Goal: Task Accomplishment & Management: Complete application form

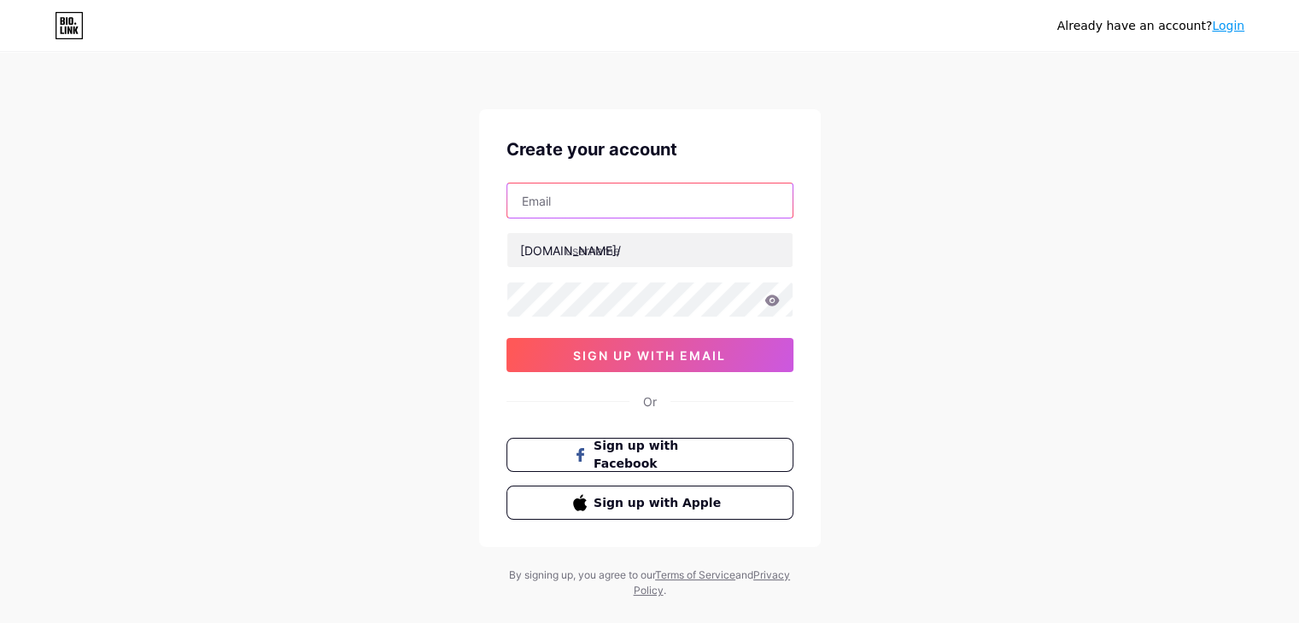
click at [596, 210] on input "text" at bounding box center [649, 201] width 285 height 34
type input "[EMAIL_ADDRESS][DOMAIN_NAME]"
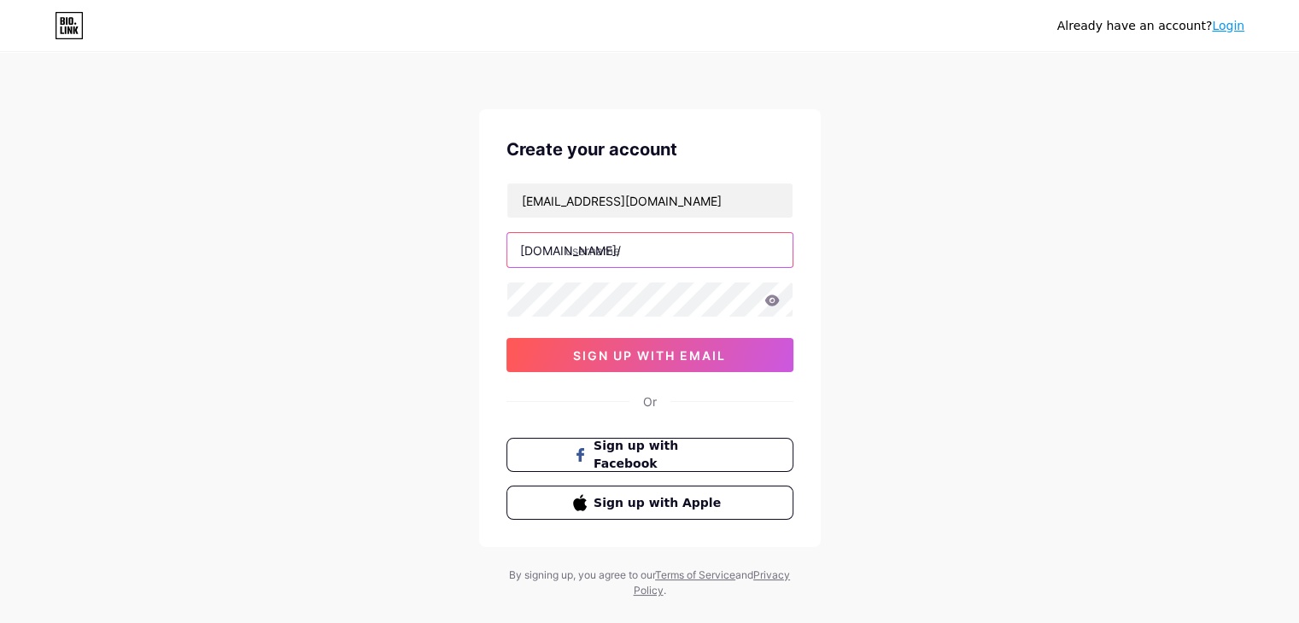
click at [593, 259] on input "text" at bounding box center [649, 250] width 285 height 34
paste input "vf555football1"
type input "vf555football1"
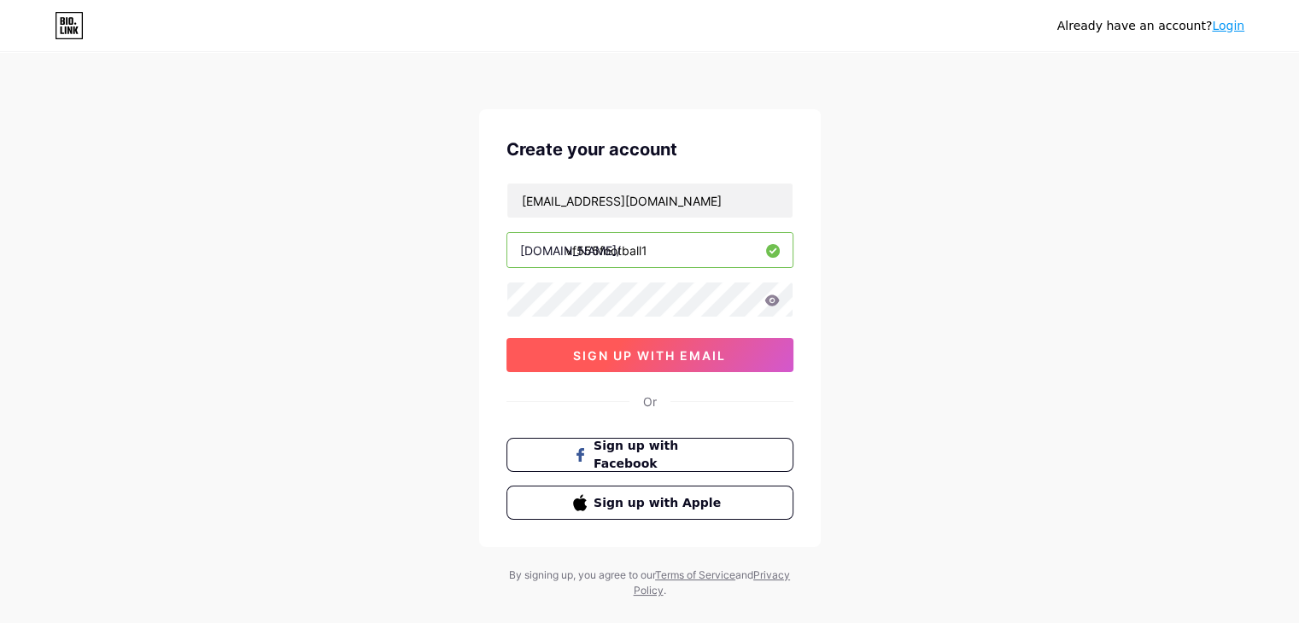
click at [707, 362] on button "sign up with email" at bounding box center [649, 355] width 287 height 34
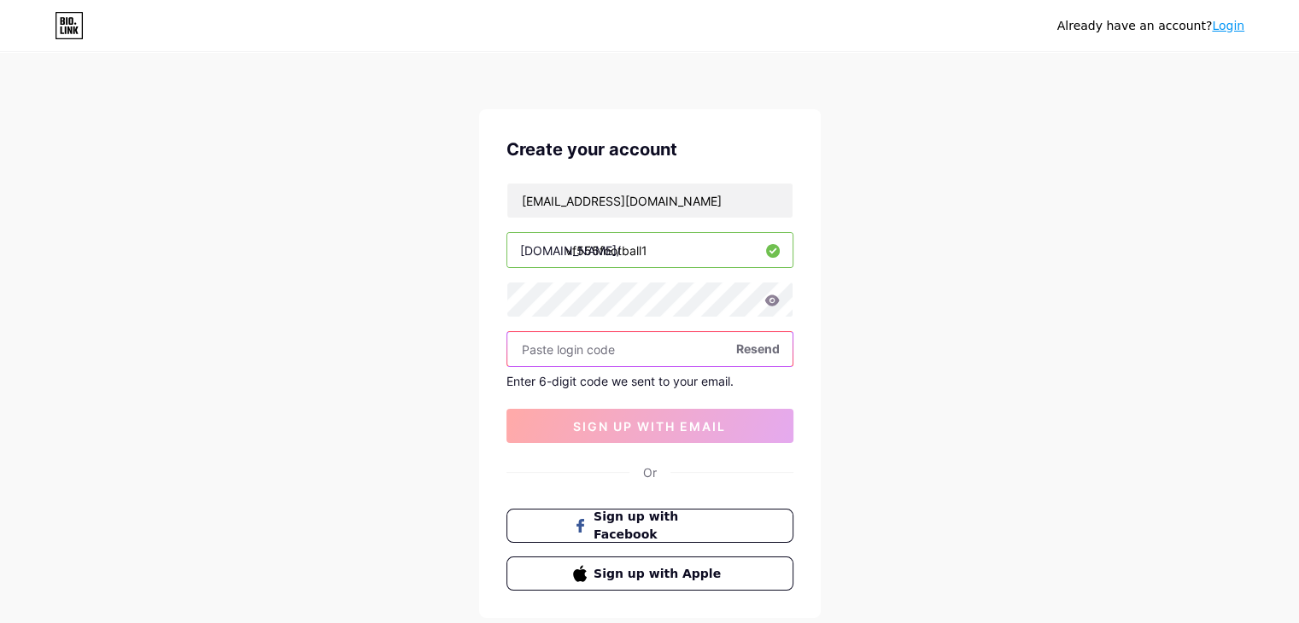
paste input "634389"
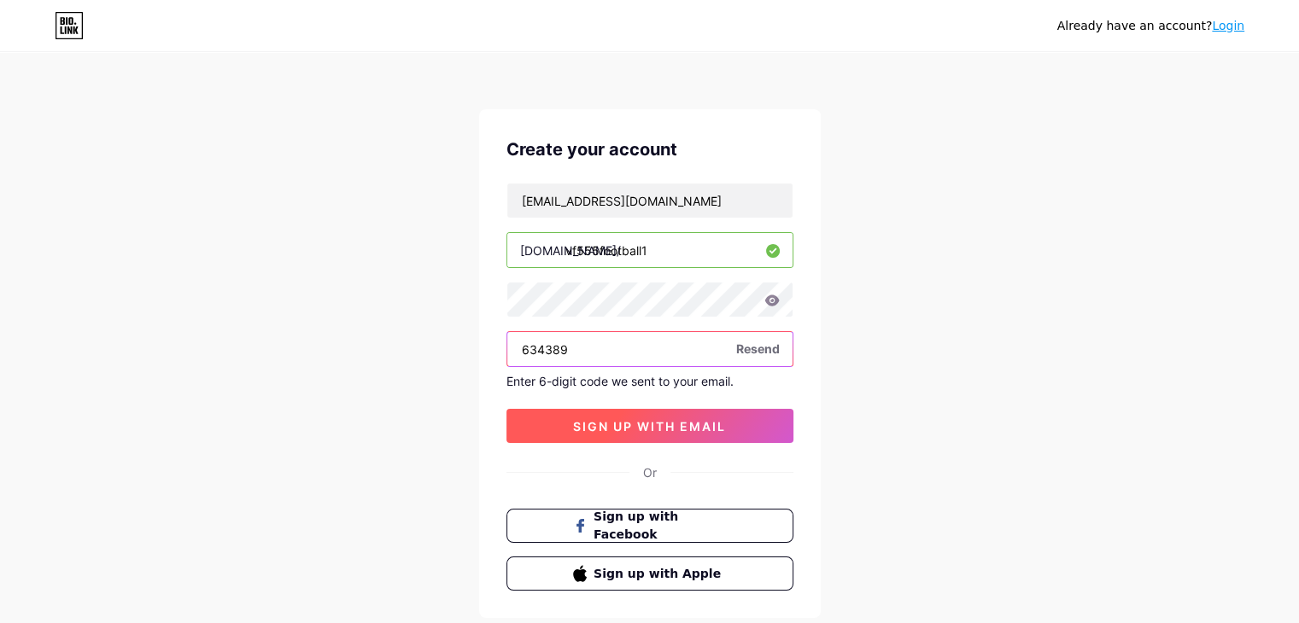
type input "634389"
click at [665, 423] on span "sign up with email" at bounding box center [649, 426] width 153 height 15
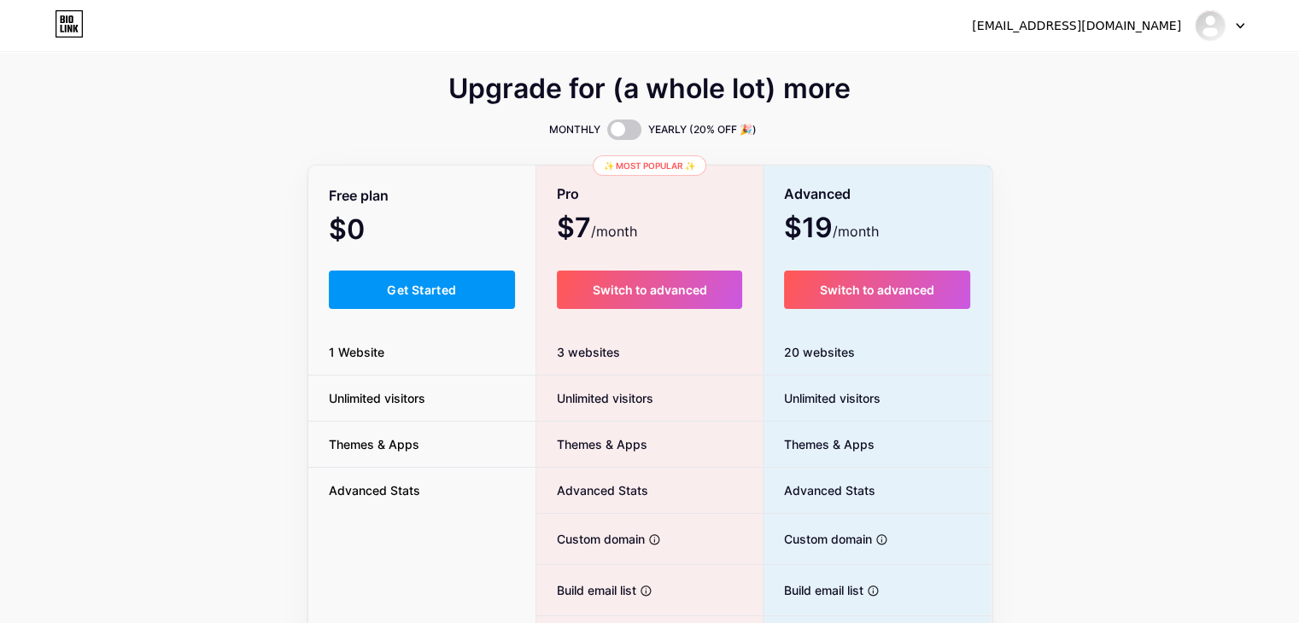
drag, startPoint x: 454, startPoint y: 298, endPoint x: 344, endPoint y: 137, distance: 194.7
click at [451, 295] on button "Get Started" at bounding box center [422, 290] width 187 height 38
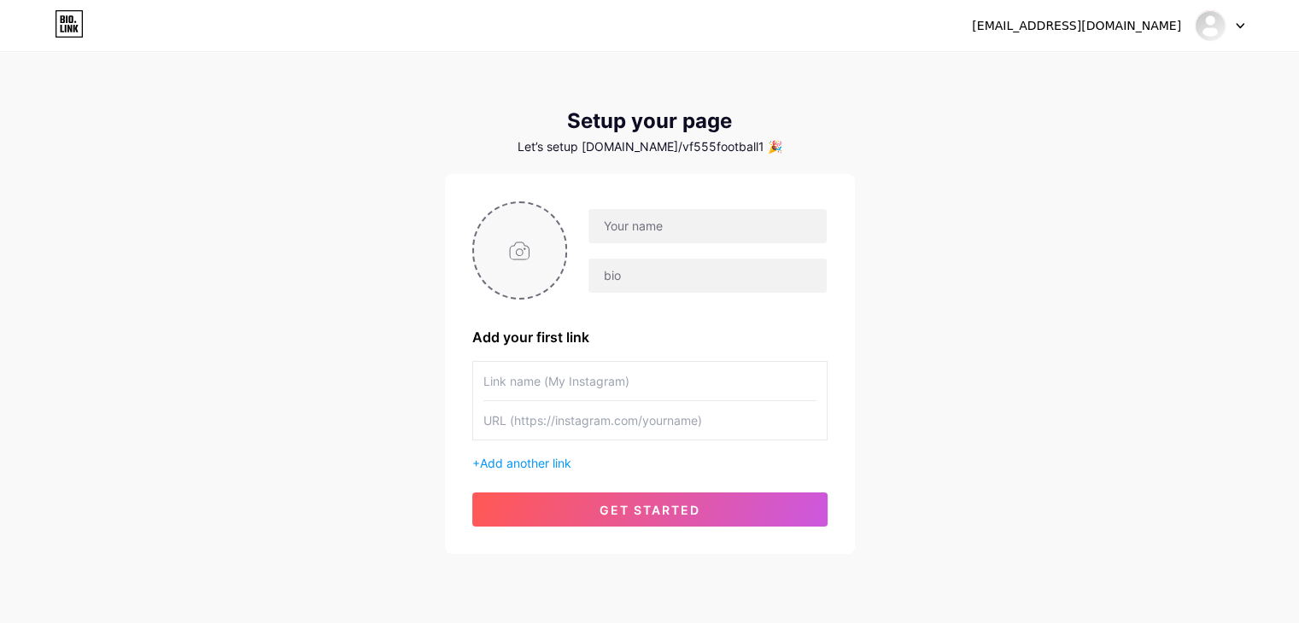
click at [522, 264] on input "file" at bounding box center [520, 250] width 92 height 95
type input "C:\fakepath\logo1111.jpg"
click at [674, 236] on input "text" at bounding box center [706, 226] width 237 height 34
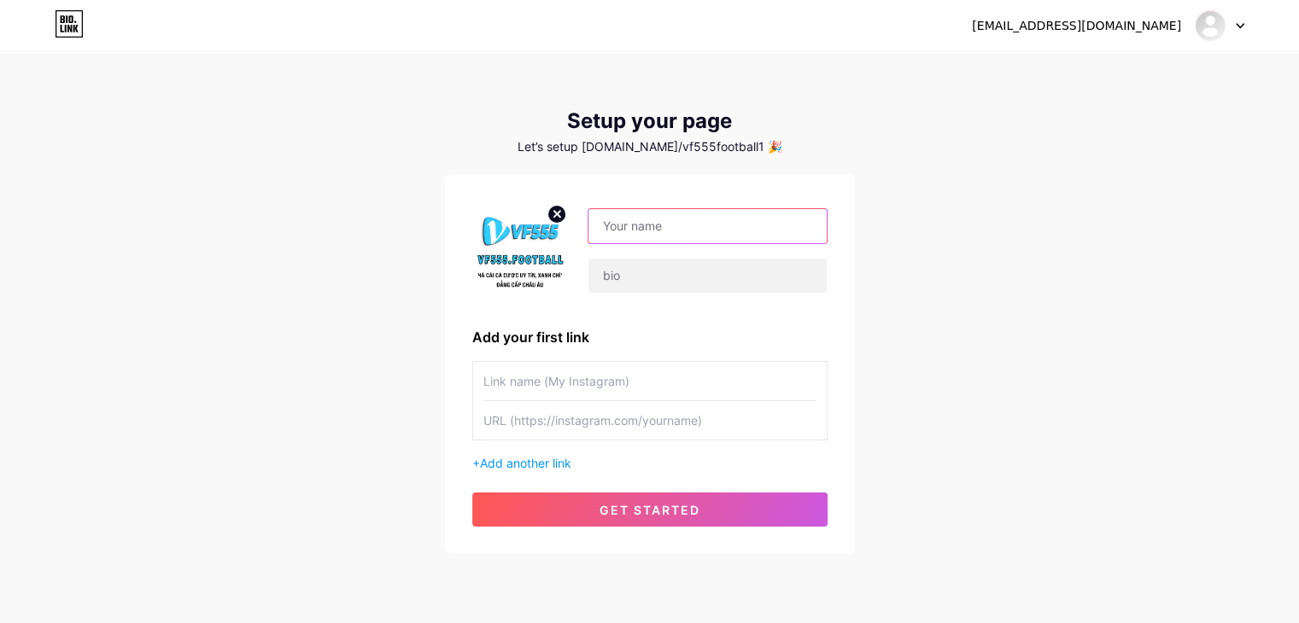
paste input "VF555"
type input "VF555"
click at [651, 277] on input "text" at bounding box center [706, 276] width 237 height 34
paste input "VF555 mang đến cho người chơi trải nghiệm đỉnh cao với tỷ lệ kèo cạnh tranh, cậ…"
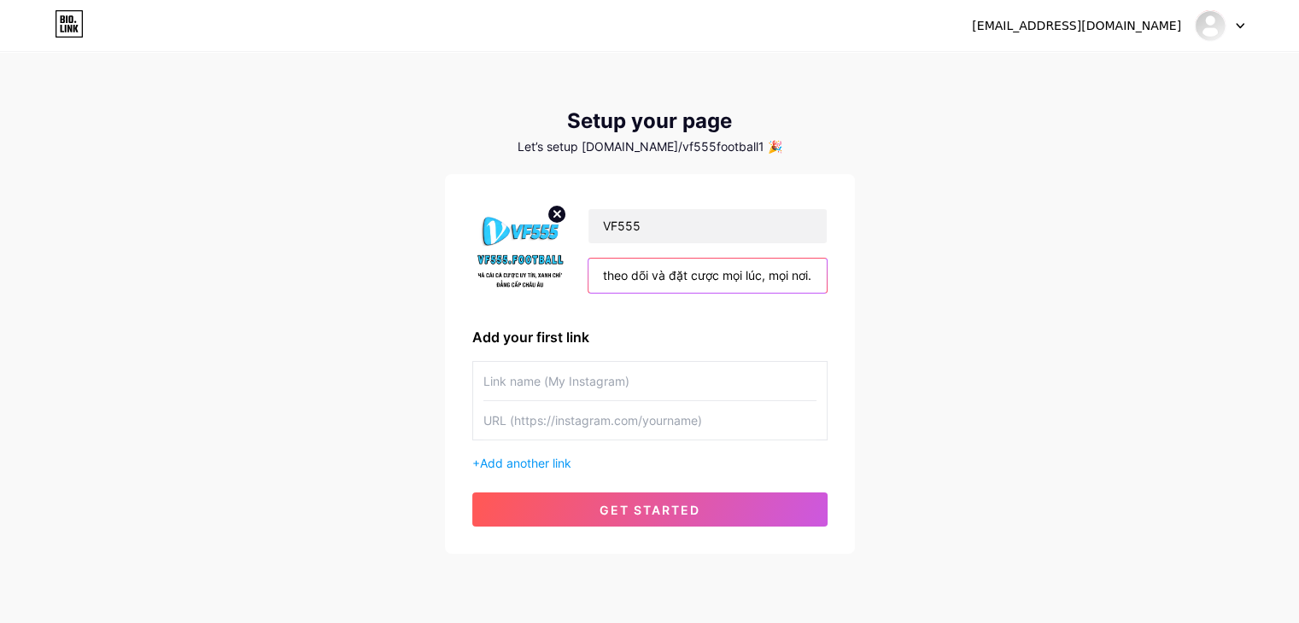
type input "VF555 mang đến cho người chơi trải nghiệm đỉnh cao với tỷ lệ kèo cạnh tranh, cậ…"
click at [558, 381] on input "text" at bounding box center [649, 381] width 333 height 38
click at [528, 423] on input "text" at bounding box center [649, 420] width 333 height 38
paste input "[URL][DOMAIN_NAME]"
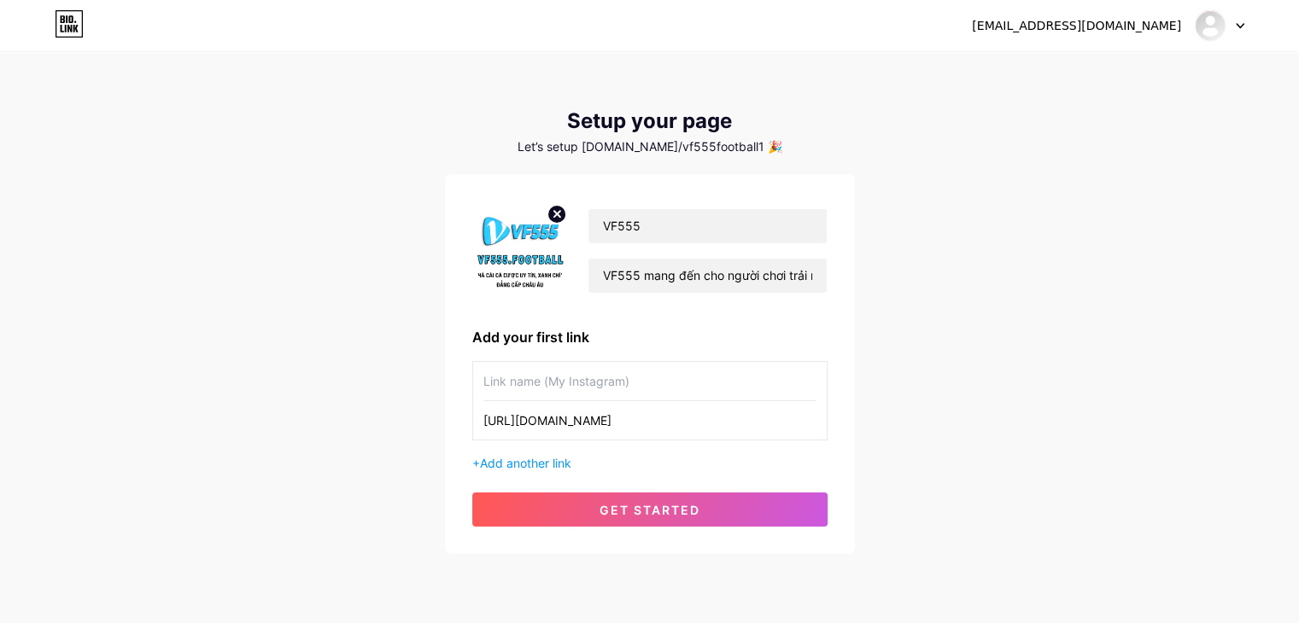
click at [534, 417] on input "[URL][DOMAIN_NAME]" at bounding box center [649, 420] width 333 height 38
type input "[URL][DOMAIN_NAME]"
click at [551, 379] on input "text" at bounding box center [649, 381] width 333 height 38
paste input "vf555"
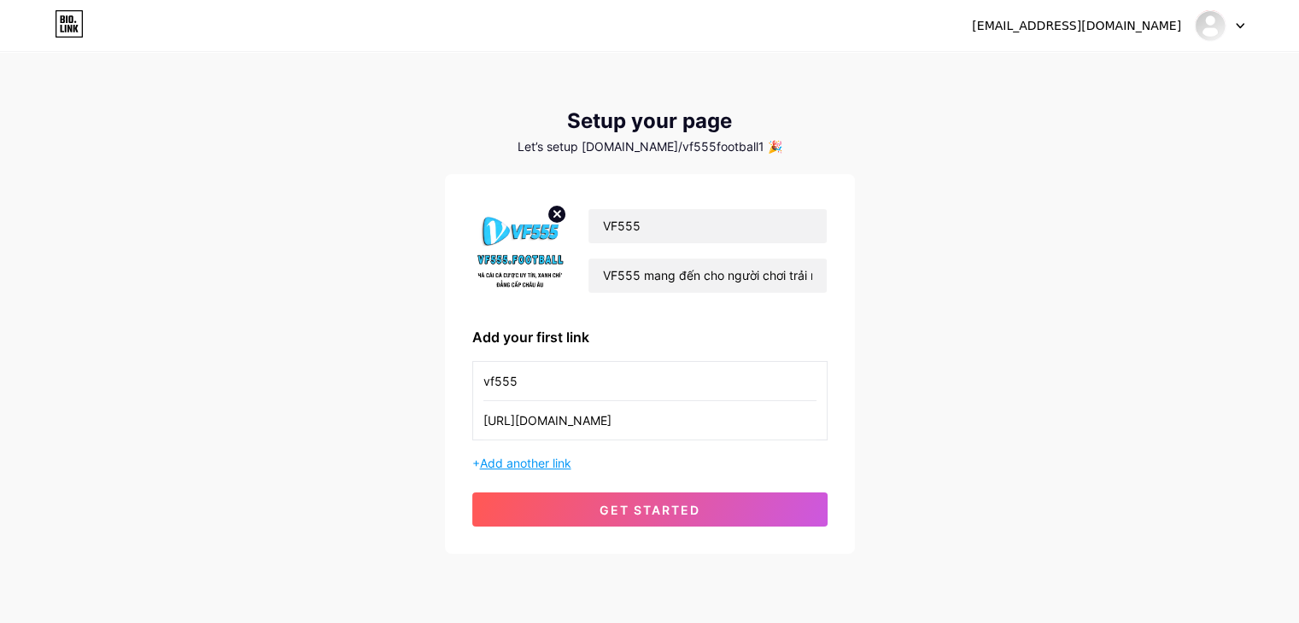
type input "vf555"
click at [536, 458] on span "Add another link" at bounding box center [525, 463] width 91 height 15
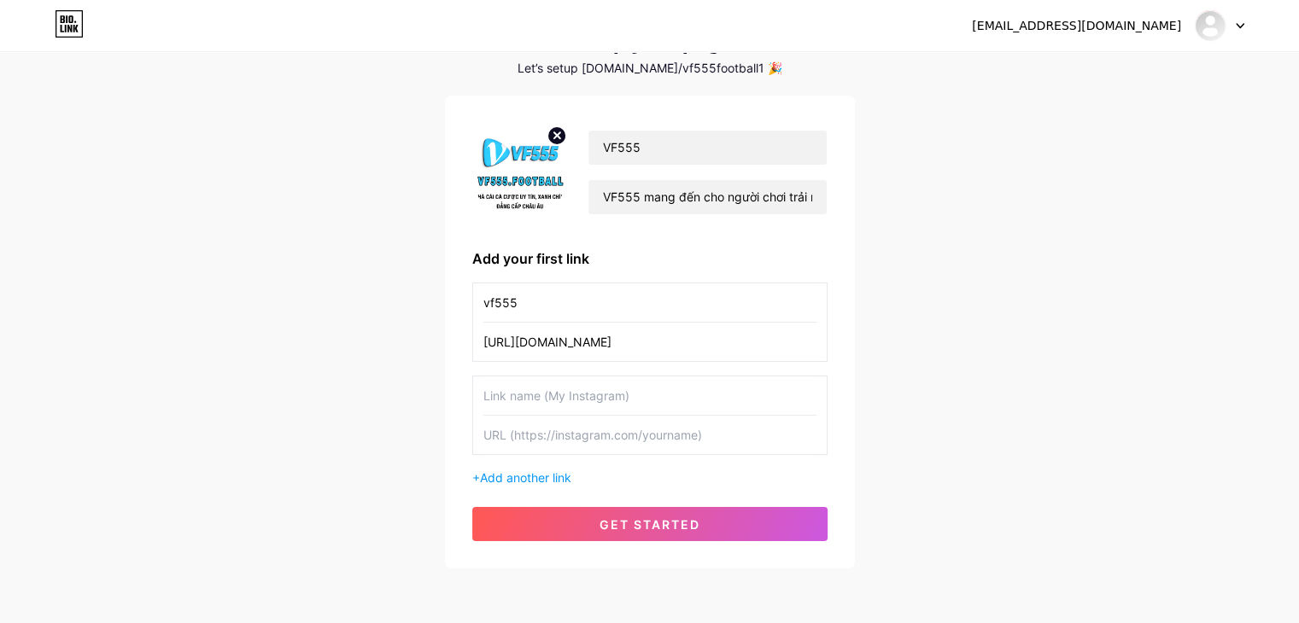
scroll to position [146, 0]
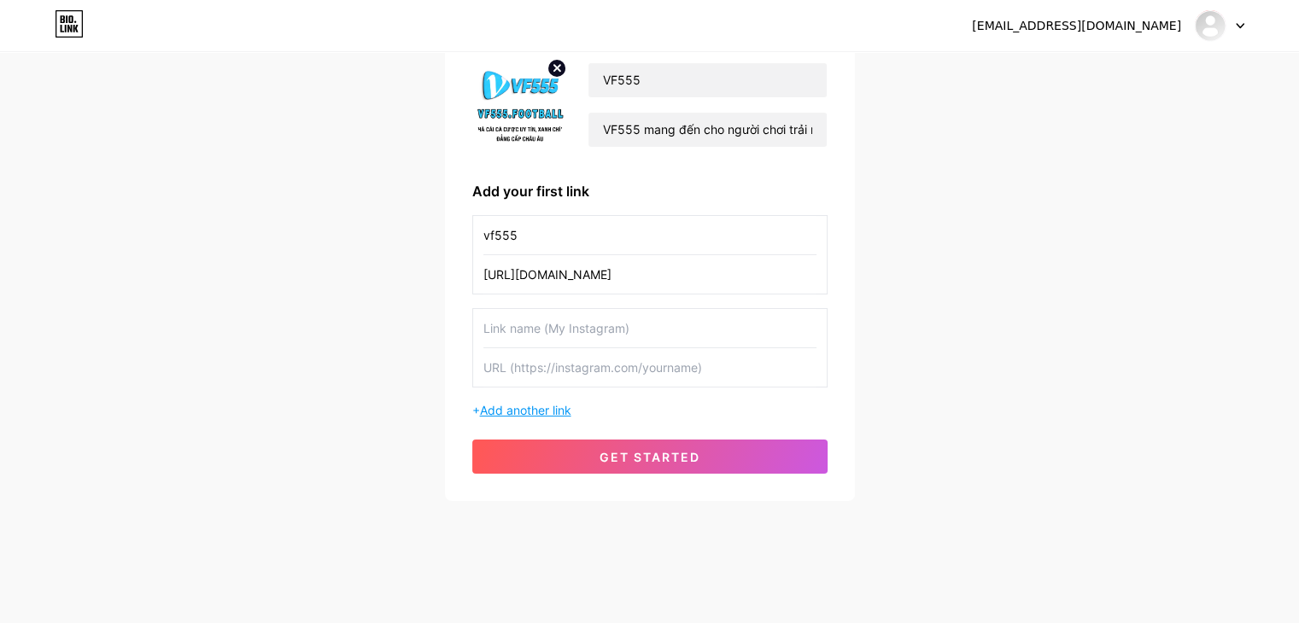
drag, startPoint x: 540, startPoint y: 420, endPoint x: 540, endPoint y: 411, distance: 9.4
click at [540, 417] on div "VF555 VF555 mang đến cho người chơi trải nghiệm đỉnh cao với tỷ lệ kèo cạnh tra…" at bounding box center [649, 264] width 355 height 418
click at [540, 411] on span "Add another link" at bounding box center [525, 410] width 91 height 15
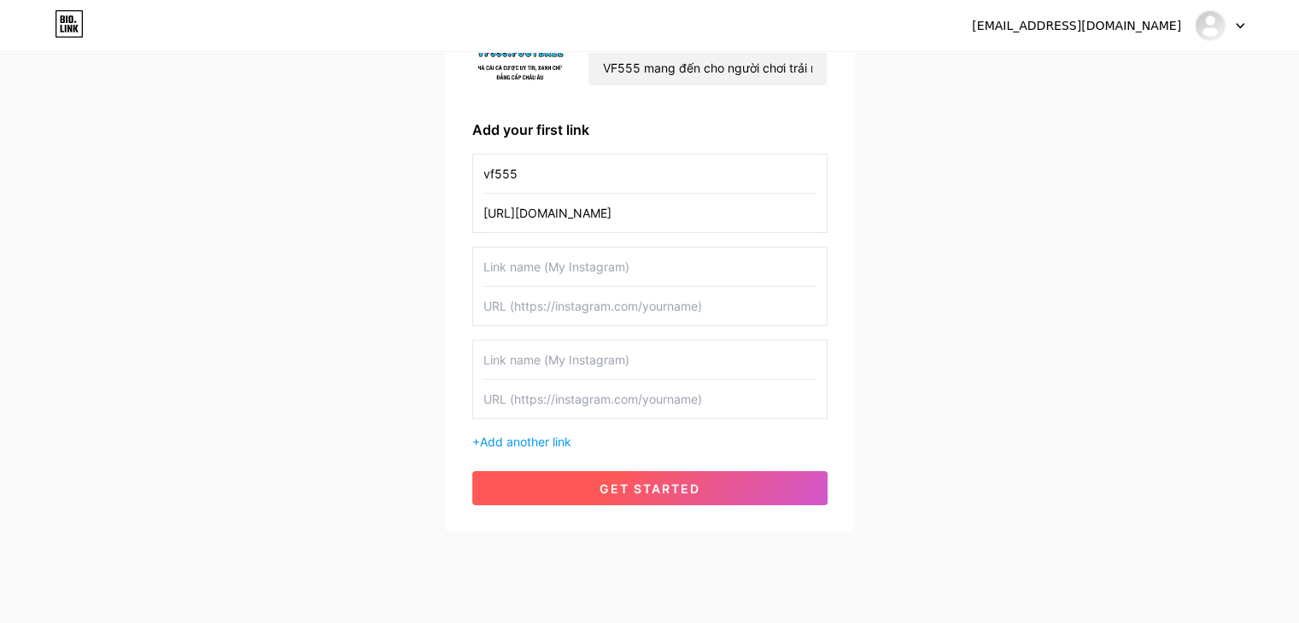
scroll to position [239, 0]
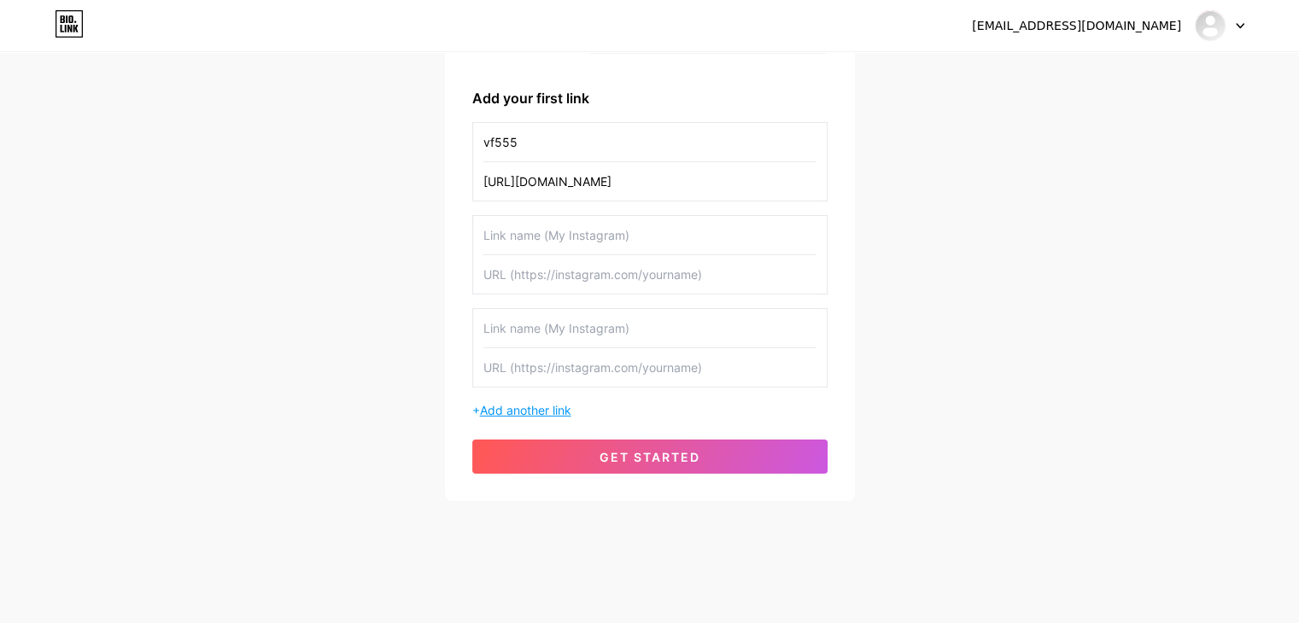
click at [541, 412] on span "Add another link" at bounding box center [525, 410] width 91 height 15
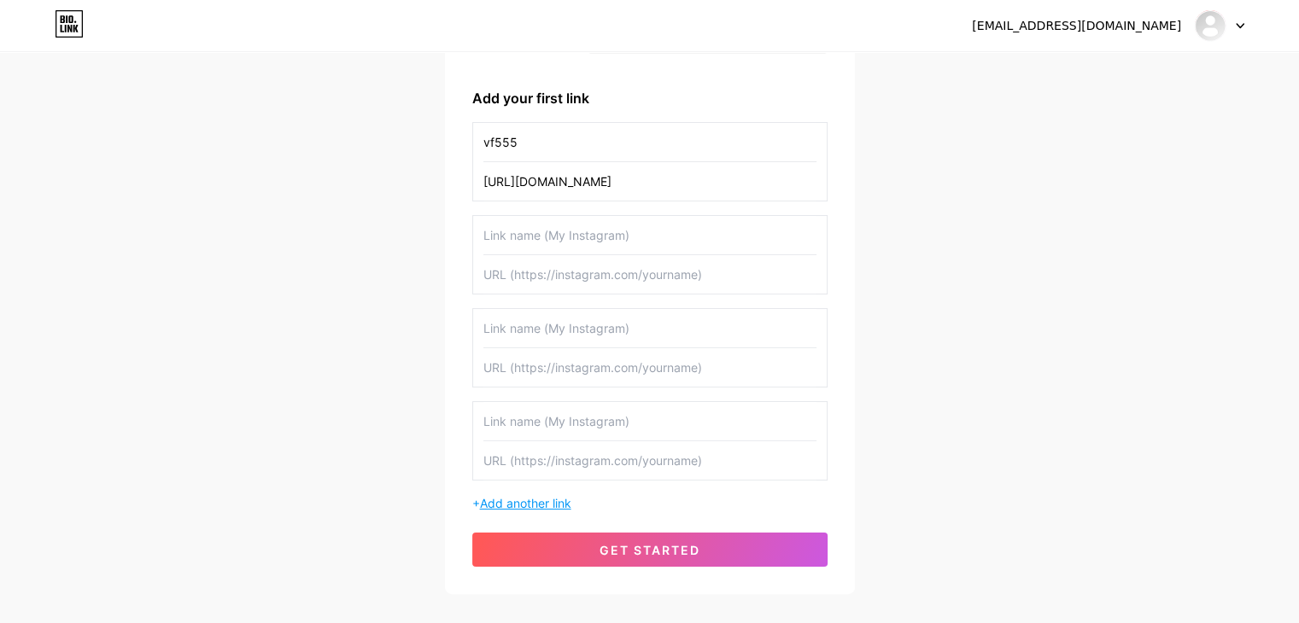
click at [538, 499] on span "Add another link" at bounding box center [525, 503] width 91 height 15
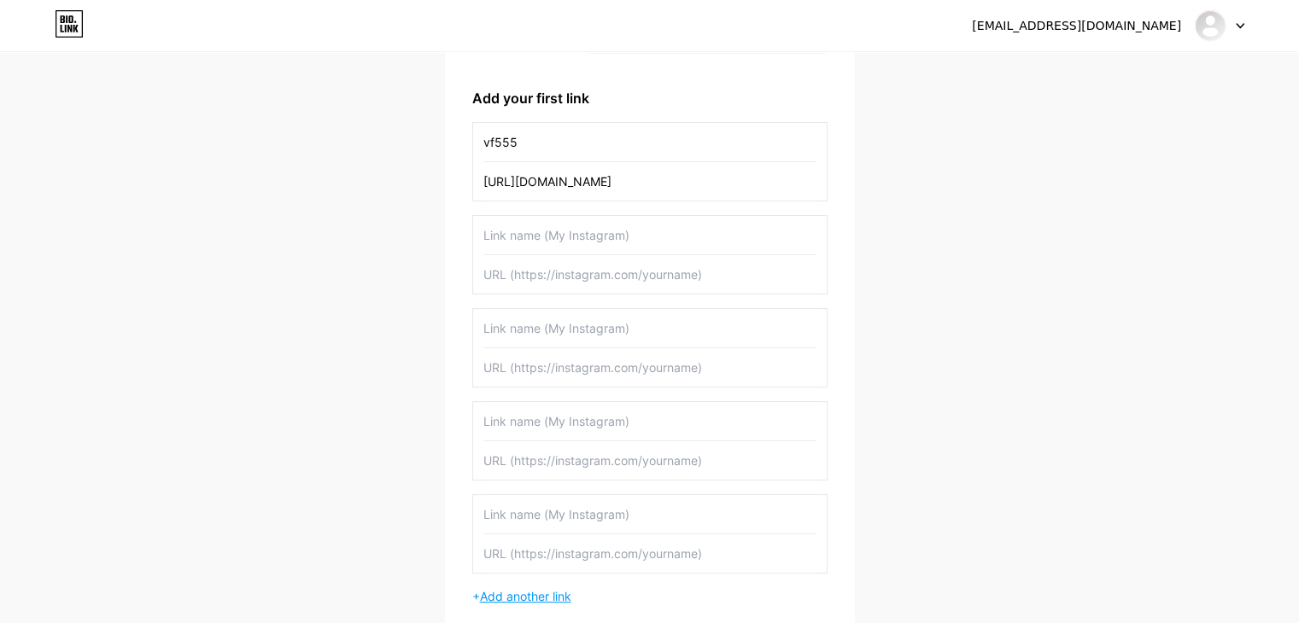
click at [537, 597] on span "Add another link" at bounding box center [525, 596] width 91 height 15
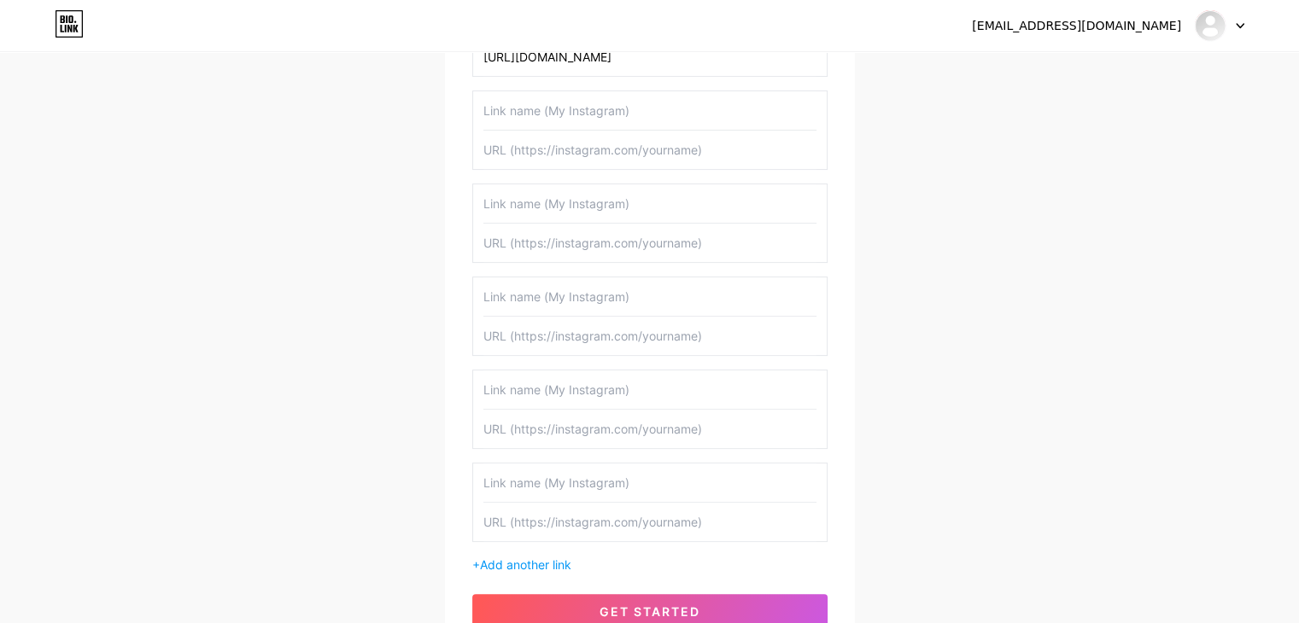
scroll to position [466, 0]
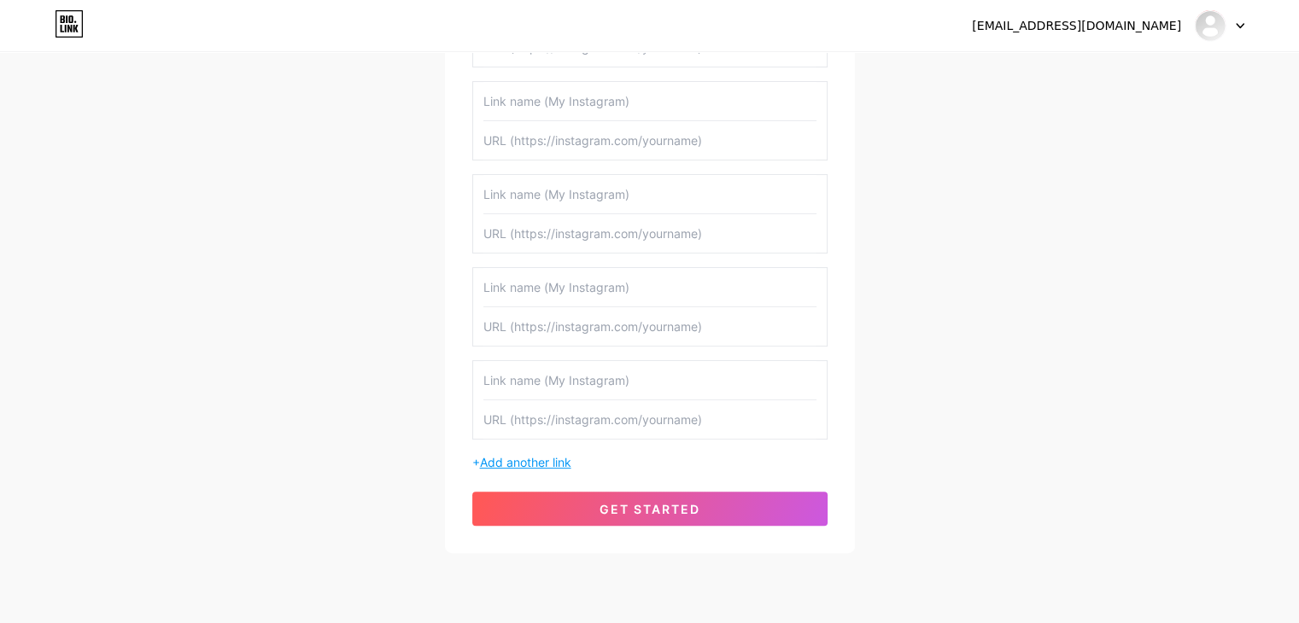
click at [532, 455] on span "Add another link" at bounding box center [525, 462] width 91 height 15
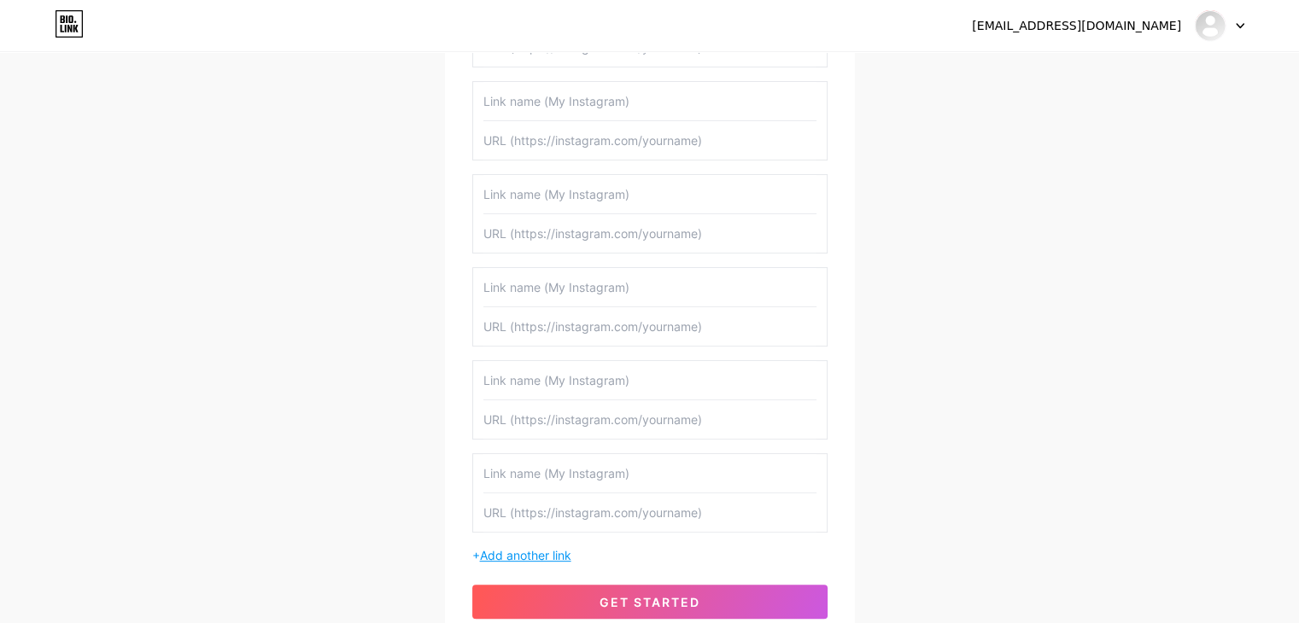
click at [551, 548] on span "Add another link" at bounding box center [525, 555] width 91 height 15
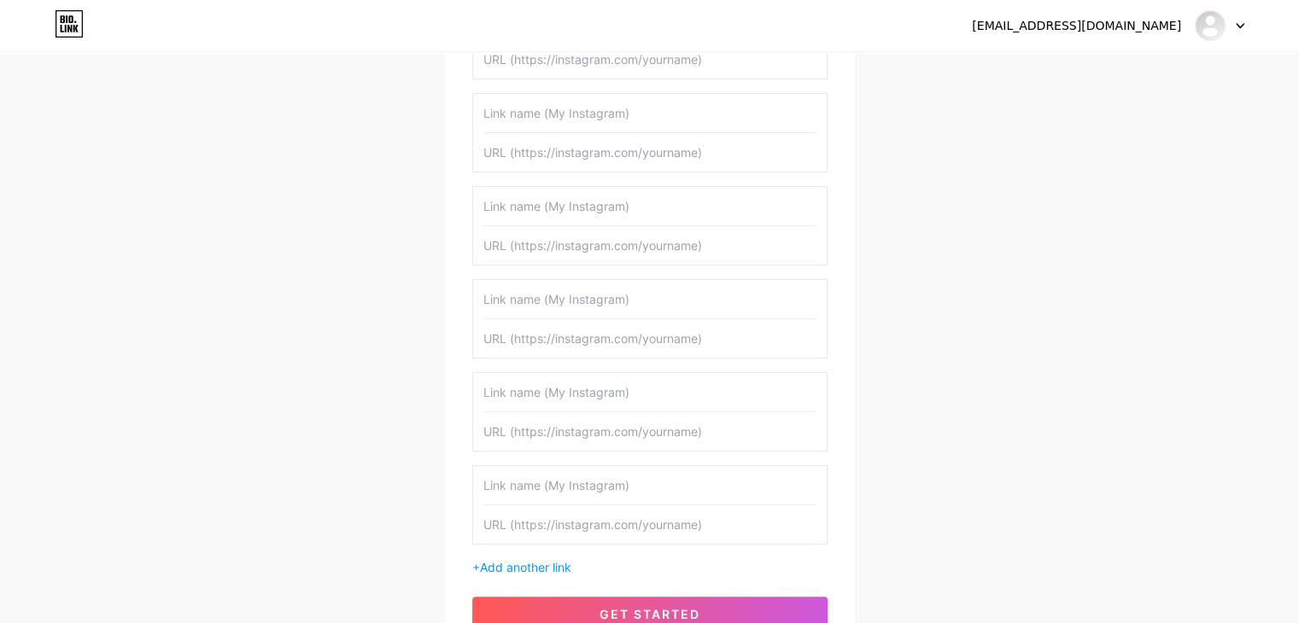
scroll to position [581, 0]
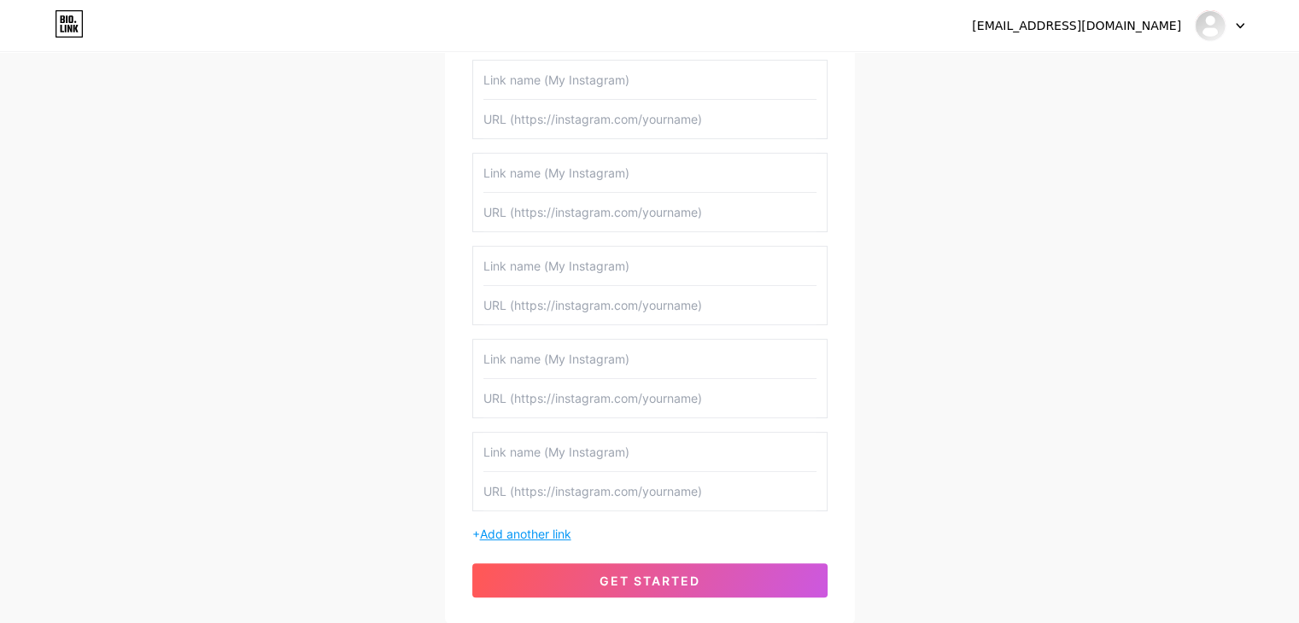
drag, startPoint x: 536, startPoint y: 525, endPoint x: 531, endPoint y: 513, distance: 13.0
click at [534, 527] on span "Add another link" at bounding box center [525, 534] width 91 height 15
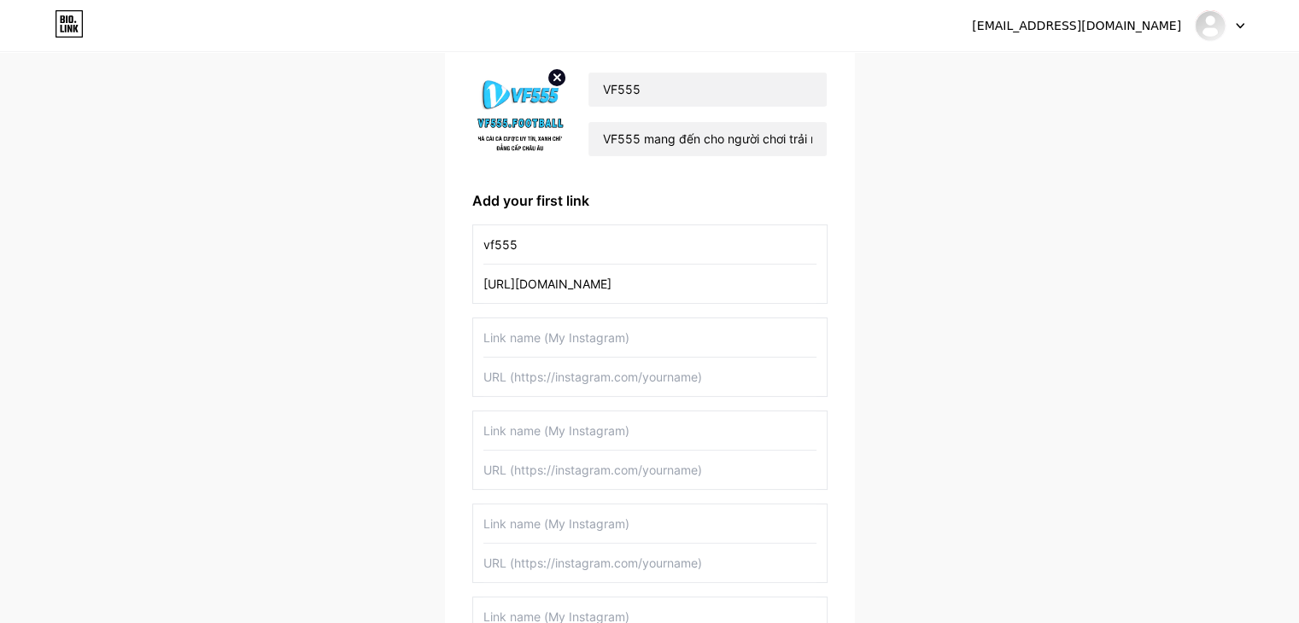
scroll to position [11, 0]
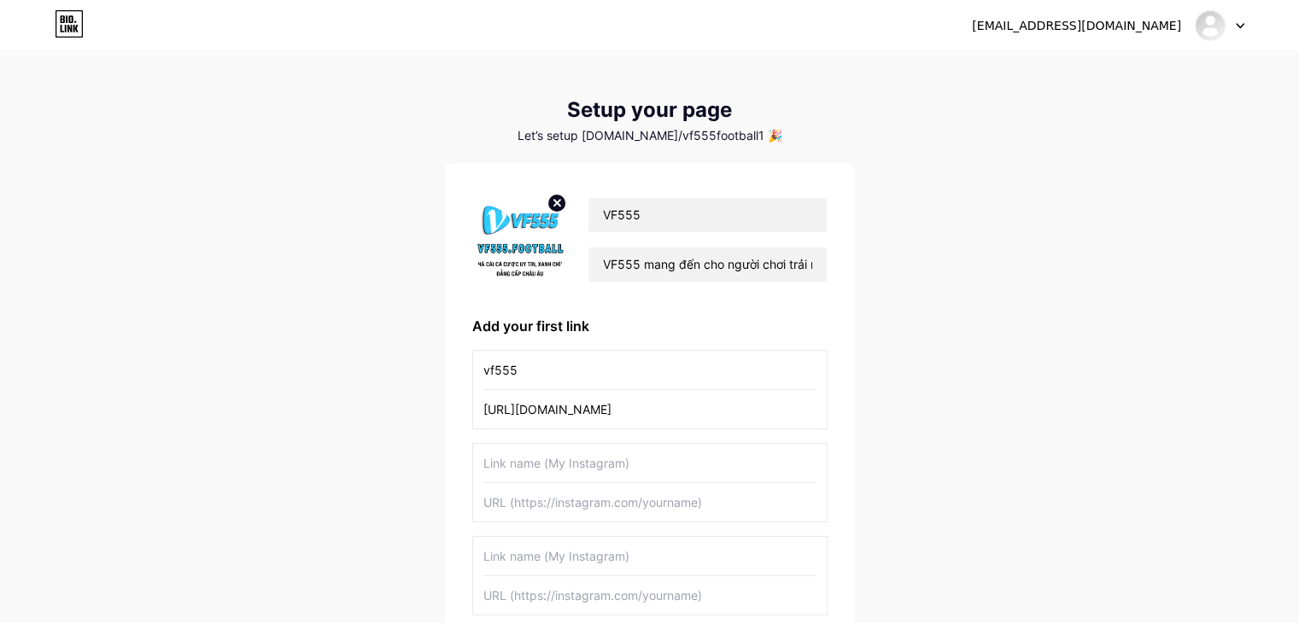
click at [560, 517] on input "text" at bounding box center [649, 502] width 333 height 38
paste input "[URL][DOMAIN_NAME]"
click at [536, 505] on input "[URL][DOMAIN_NAME]" at bounding box center [649, 502] width 333 height 38
type input "[URL][DOMAIN_NAME]"
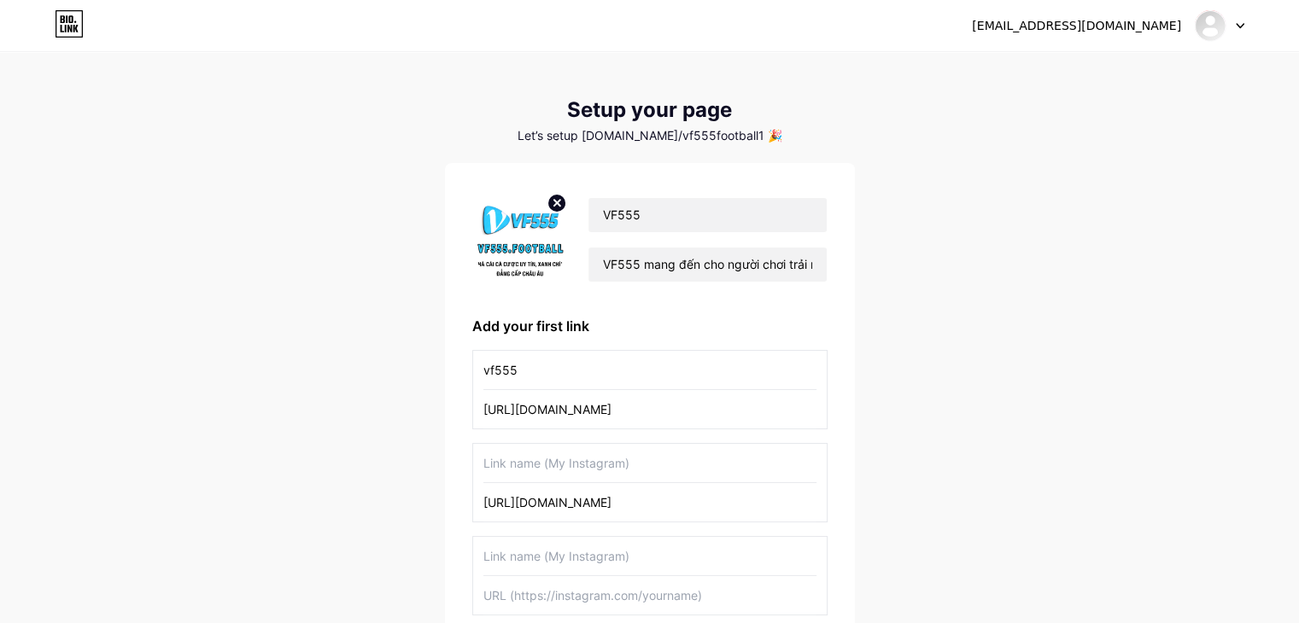
click at [531, 453] on input "text" at bounding box center [649, 463] width 333 height 38
paste input "campsite"
type input "campsite"
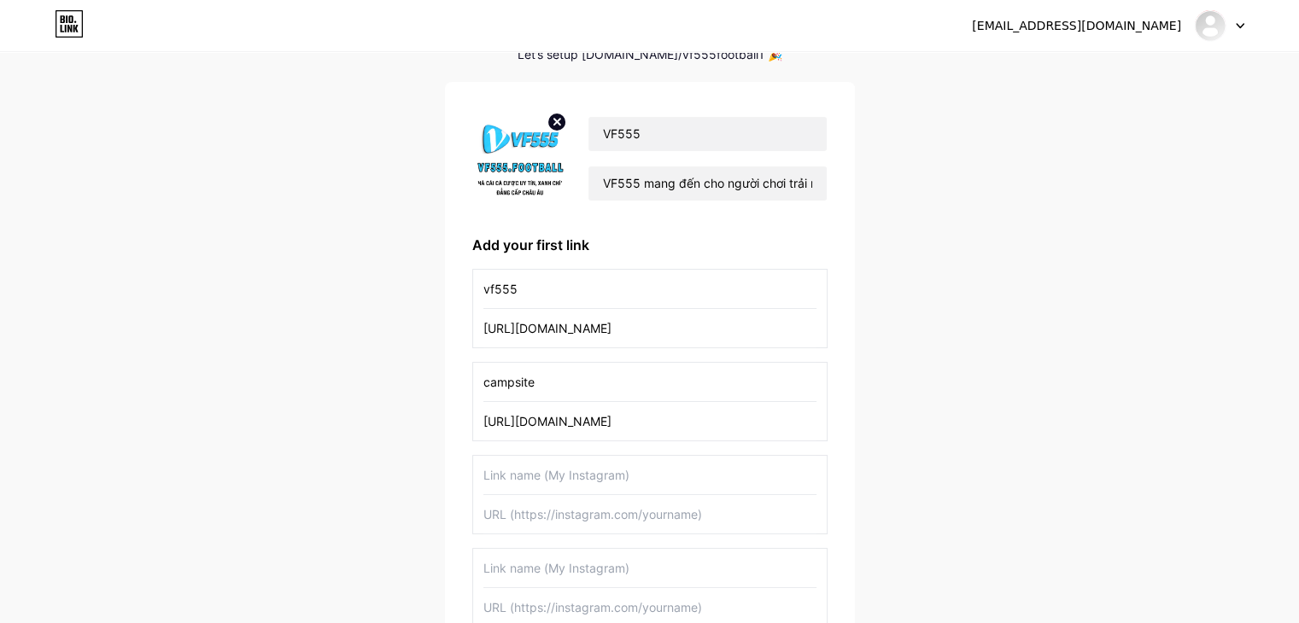
scroll to position [125, 0]
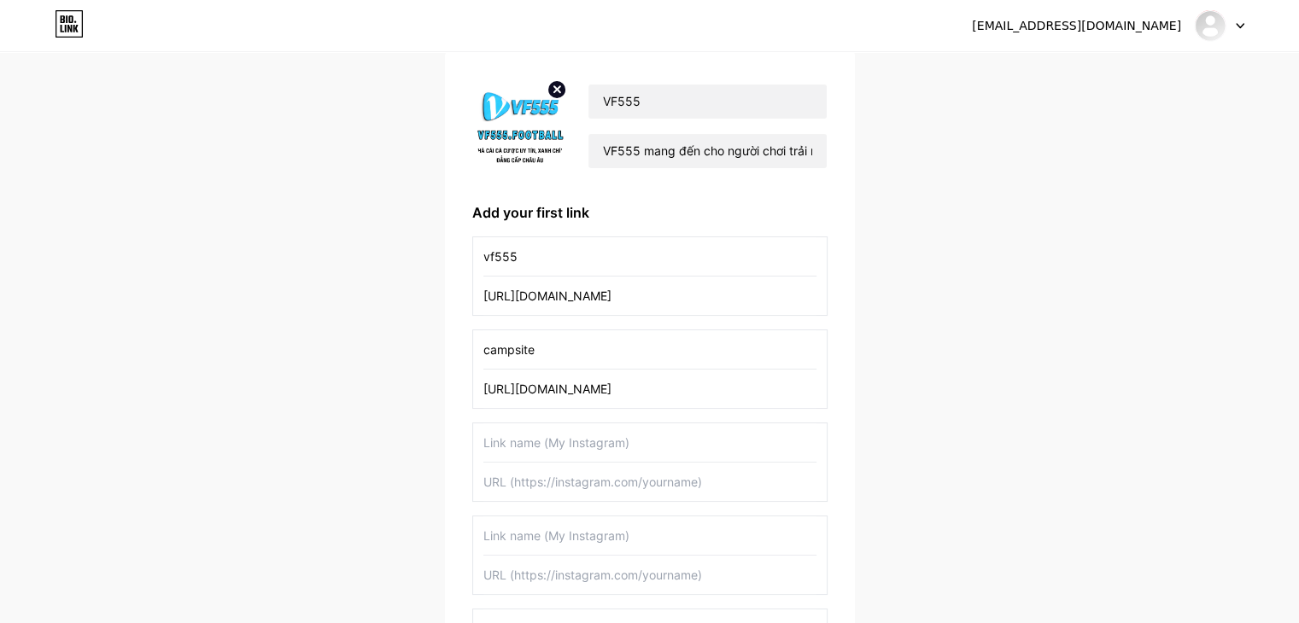
click at [536, 479] on input "text" at bounding box center [649, 482] width 333 height 38
paste input "[URL][DOMAIN_NAME]"
drag, startPoint x: 523, startPoint y: 480, endPoint x: 577, endPoint y: 480, distance: 53.8
click at [577, 480] on input "[URL][DOMAIN_NAME]" at bounding box center [649, 482] width 333 height 38
type input "[URL][DOMAIN_NAME]"
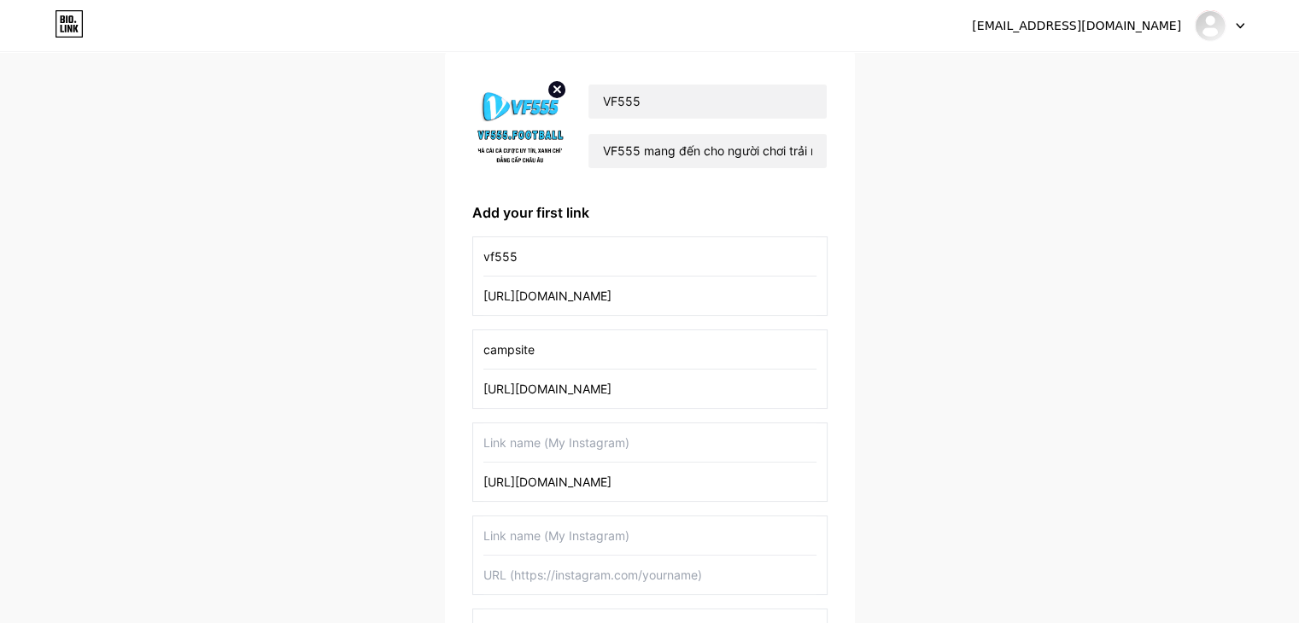
click at [553, 437] on input "text" at bounding box center [649, 442] width 333 height 38
paste input "[DOMAIN_NAME]"
type input "[DOMAIN_NAME]"
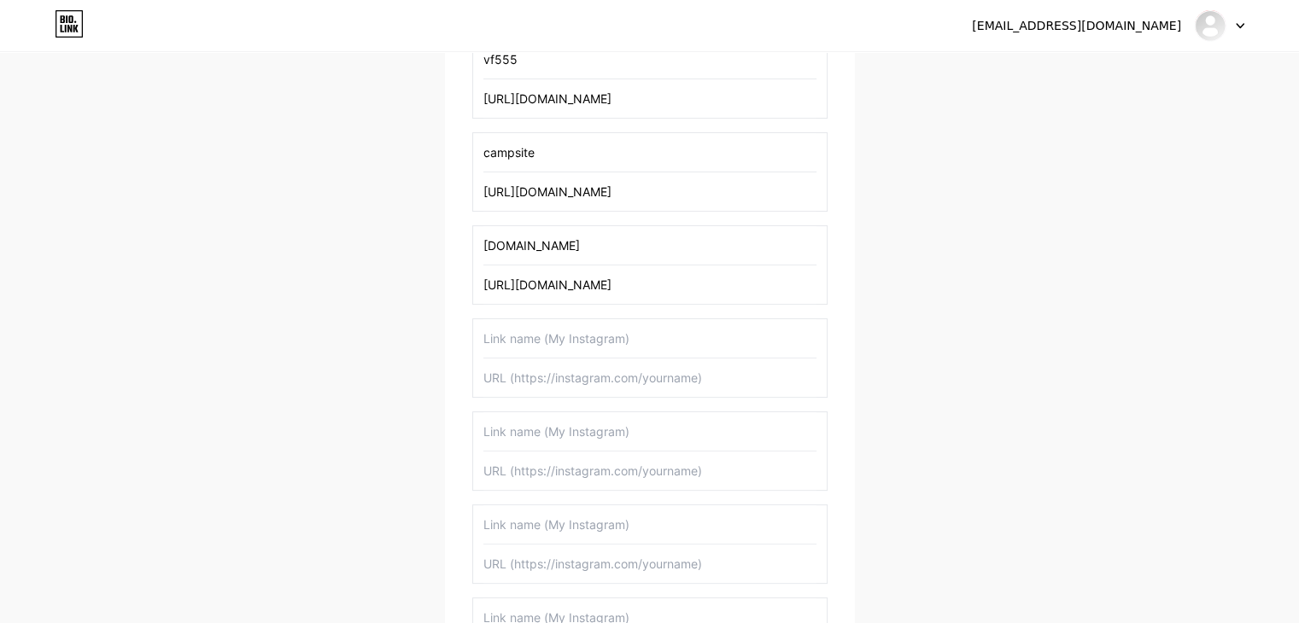
scroll to position [466, 0]
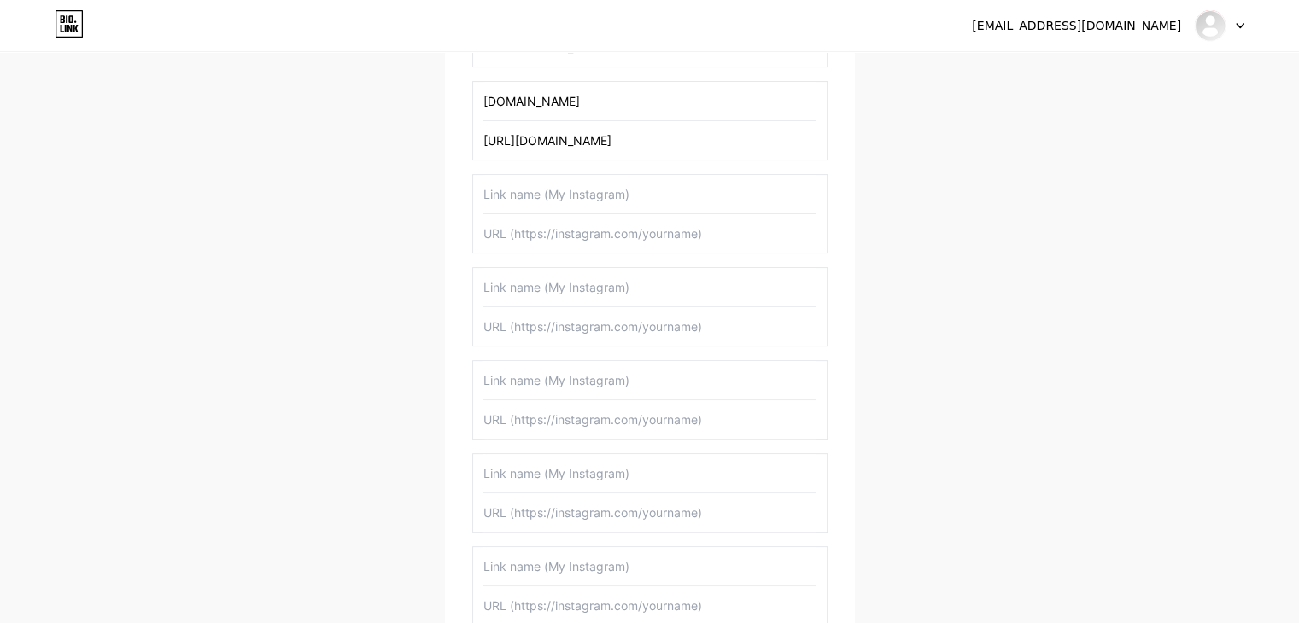
click at [520, 245] on input "text" at bounding box center [649, 233] width 333 height 38
paste input "[URL][DOMAIN_NAME]"
click at [523, 229] on input "[URL][DOMAIN_NAME]" at bounding box center [649, 233] width 333 height 38
type input "[URL][DOMAIN_NAME]"
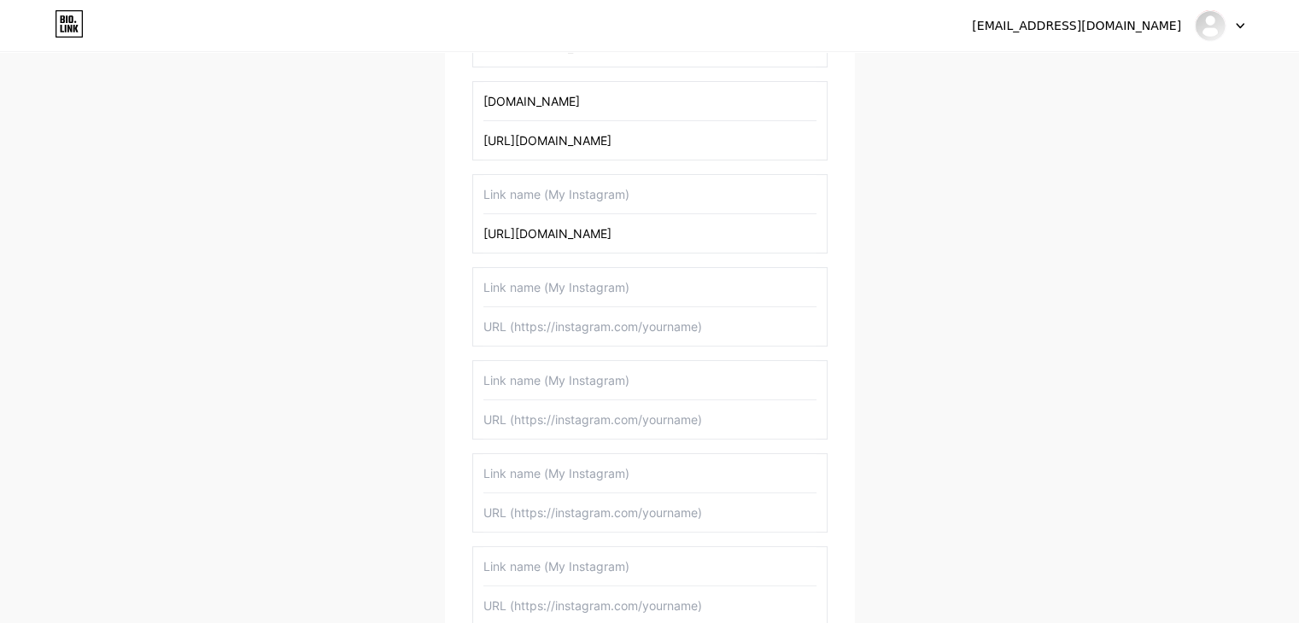
click at [523, 194] on input "text" at bounding box center [649, 194] width 333 height 38
paste input "allmylinks"
type input "allmylinks"
click at [540, 322] on input "text" at bounding box center [649, 326] width 333 height 38
paste input "[URL][DOMAIN_NAME]"
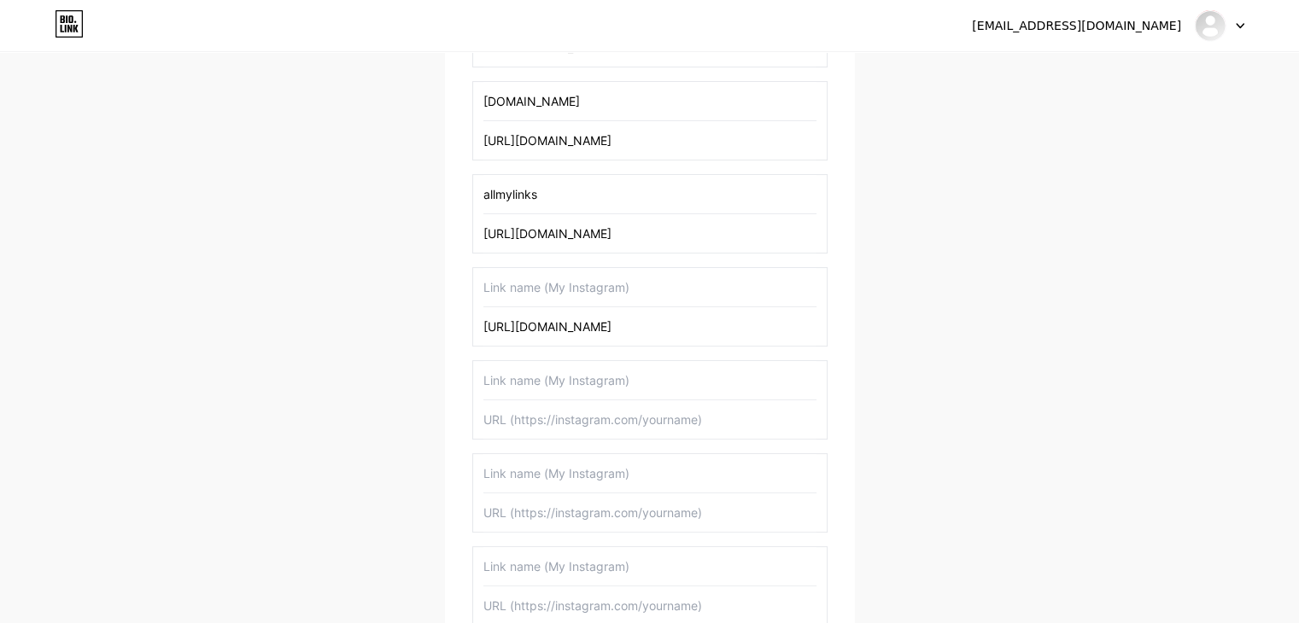
type input "[URL][DOMAIN_NAME]"
click at [544, 408] on input "text" at bounding box center [649, 419] width 333 height 38
paste input "[URL][DOMAIN_NAME]"
type input "[URL][DOMAIN_NAME]"
click at [594, 498] on input "text" at bounding box center [649, 512] width 333 height 38
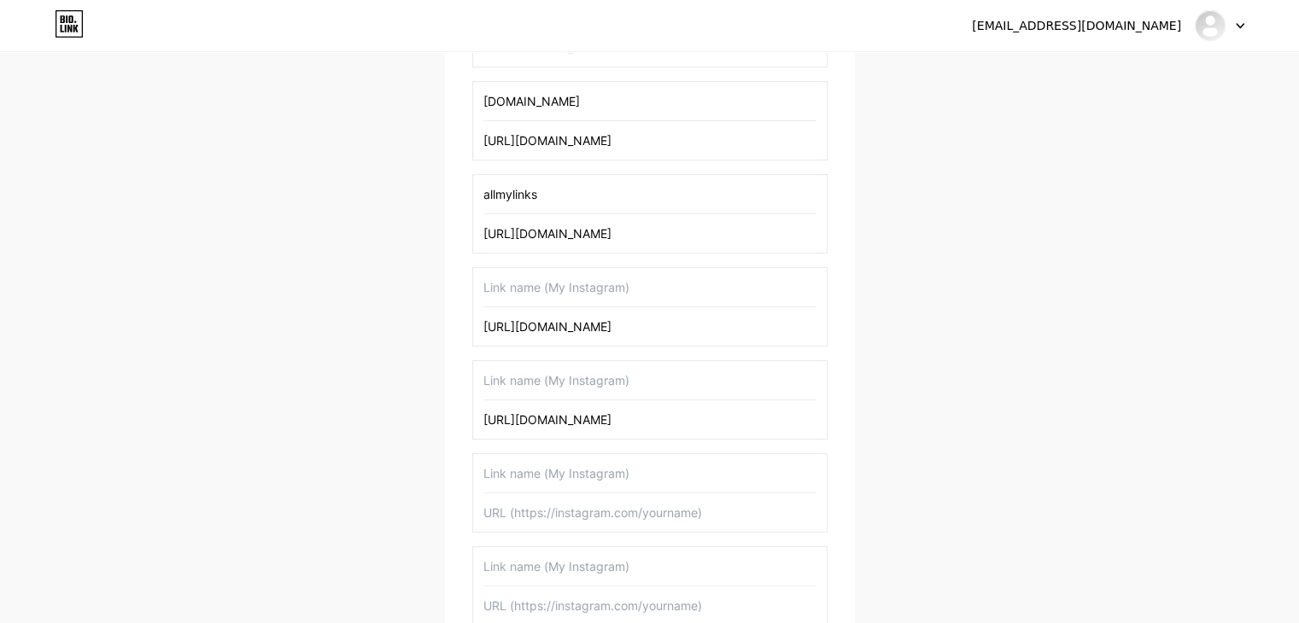
paste input "[URL][DOMAIN_NAME]"
type input "[URL][DOMAIN_NAME]"
drag, startPoint x: 523, startPoint y: 326, endPoint x: 562, endPoint y: 324, distance: 38.5
click at [562, 324] on input "[URL][DOMAIN_NAME]" at bounding box center [649, 326] width 333 height 38
click at [550, 293] on input "text" at bounding box center [649, 287] width 333 height 38
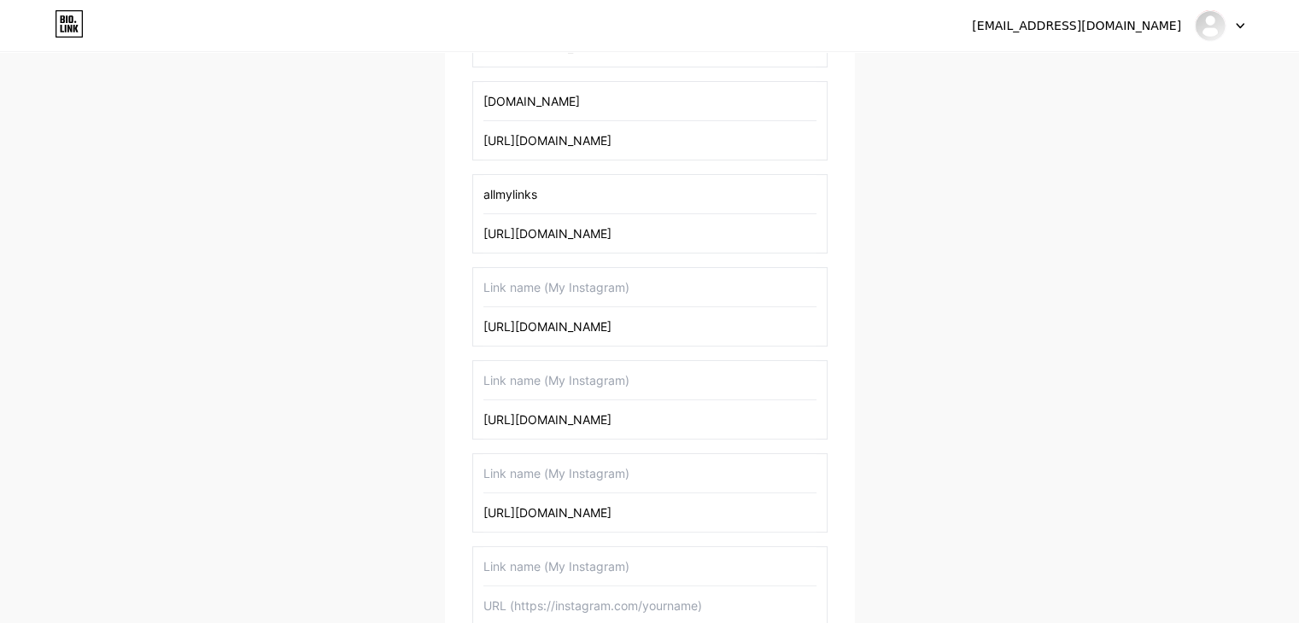
paste input "[DOMAIN_NAME]"
type input "[DOMAIN_NAME]"
click at [530, 423] on input "[URL][DOMAIN_NAME]" at bounding box center [649, 419] width 333 height 38
drag, startPoint x: 526, startPoint y: 417, endPoint x: 559, endPoint y: 418, distance: 33.3
click at [559, 418] on input "[URL][DOMAIN_NAME]" at bounding box center [649, 419] width 333 height 38
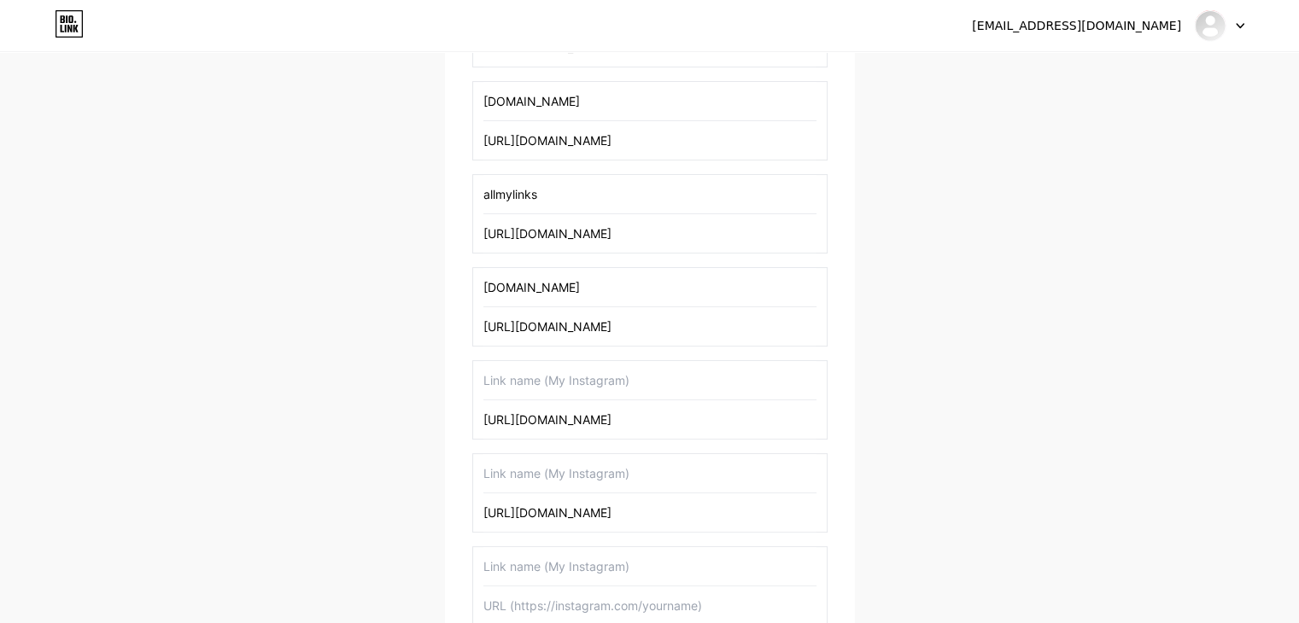
drag, startPoint x: 555, startPoint y: 376, endPoint x: 554, endPoint y: 396, distance: 20.5
click at [555, 377] on input "text" at bounding box center [649, 380] width 333 height 38
paste input "[DOMAIN_NAME]"
type input "[DOMAIN_NAME]"
click at [528, 509] on input "[URL][DOMAIN_NAME]" at bounding box center [649, 512] width 333 height 38
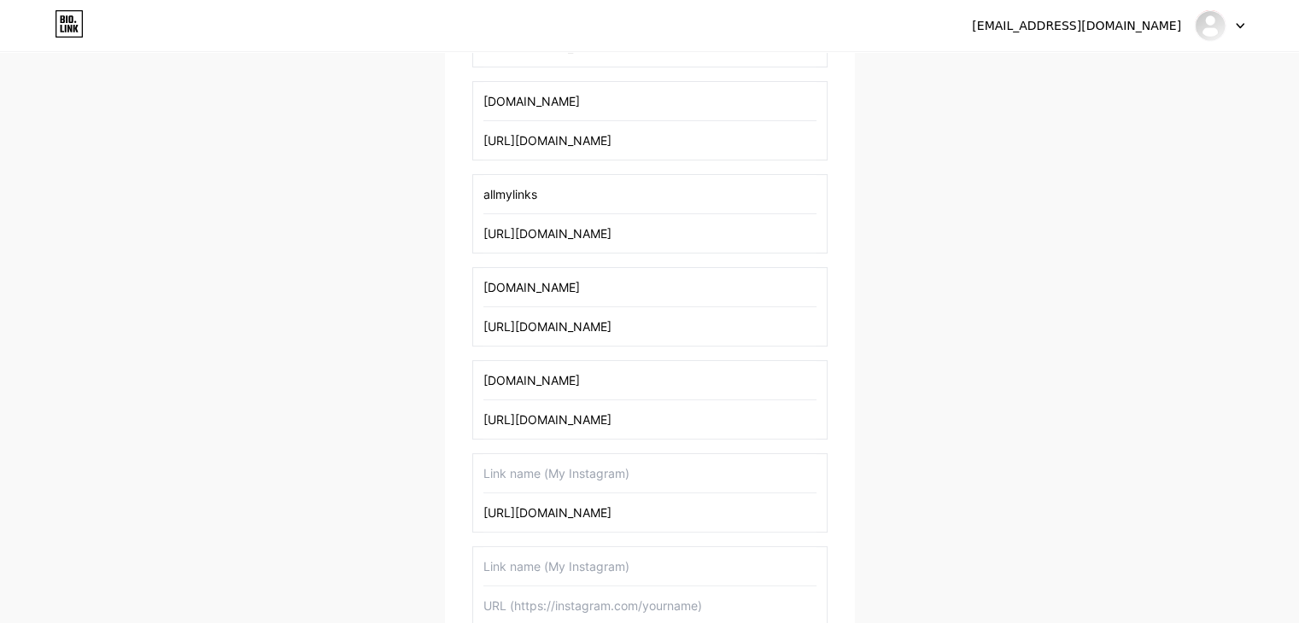
click at [528, 509] on input "[URL][DOMAIN_NAME]" at bounding box center [649, 512] width 333 height 38
click at [528, 473] on input "text" at bounding box center [649, 473] width 333 height 38
paste input "manylink"
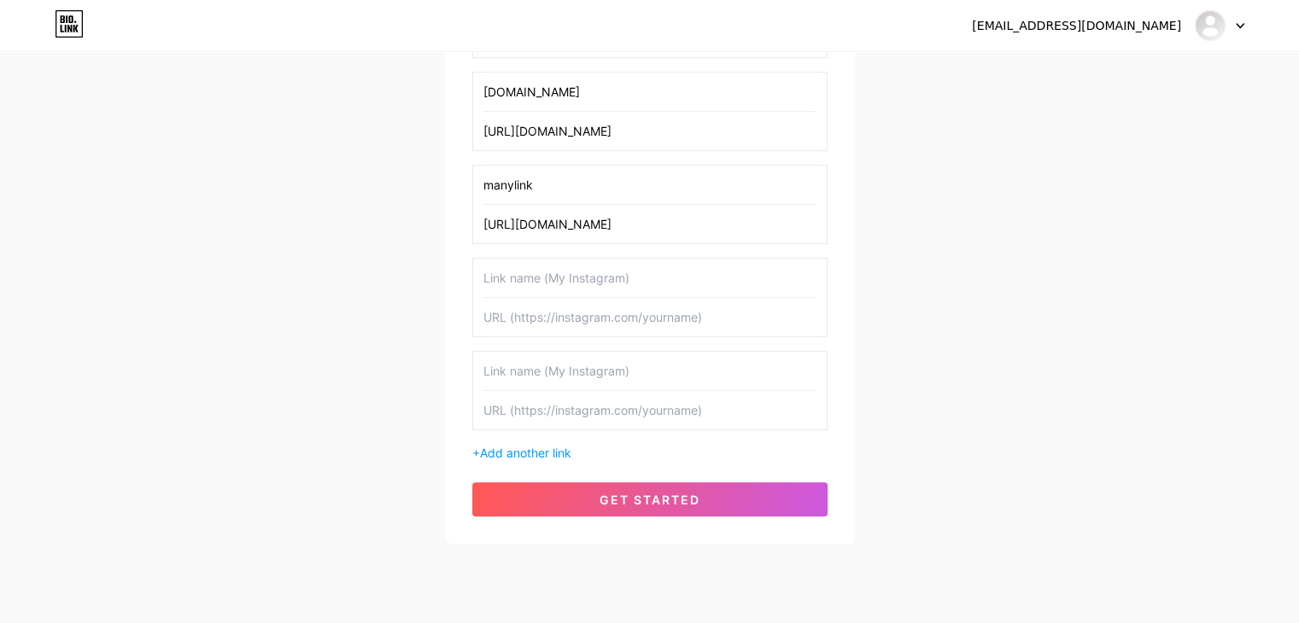
scroll to position [794, 0]
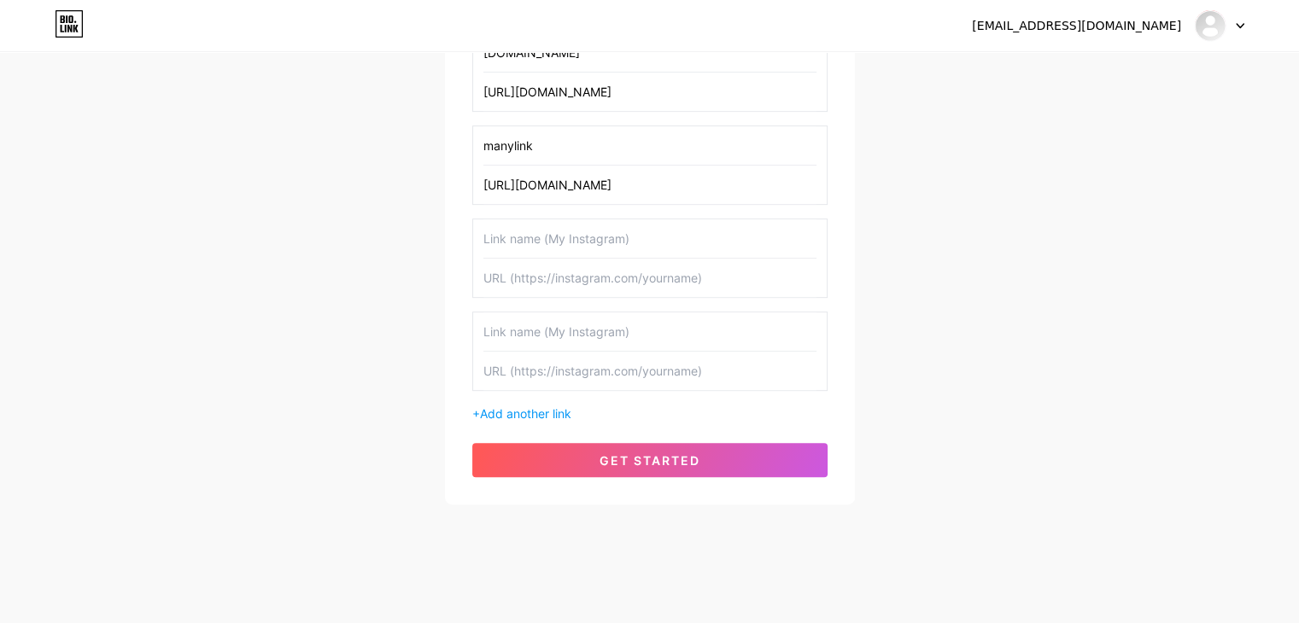
type input "manylink"
click at [519, 270] on input "text" at bounding box center [649, 278] width 333 height 38
paste input "[URL][DOMAIN_NAME]"
drag, startPoint x: 523, startPoint y: 270, endPoint x: 564, endPoint y: 256, distance: 43.2
click at [569, 273] on input "[URL][DOMAIN_NAME]" at bounding box center [649, 278] width 333 height 38
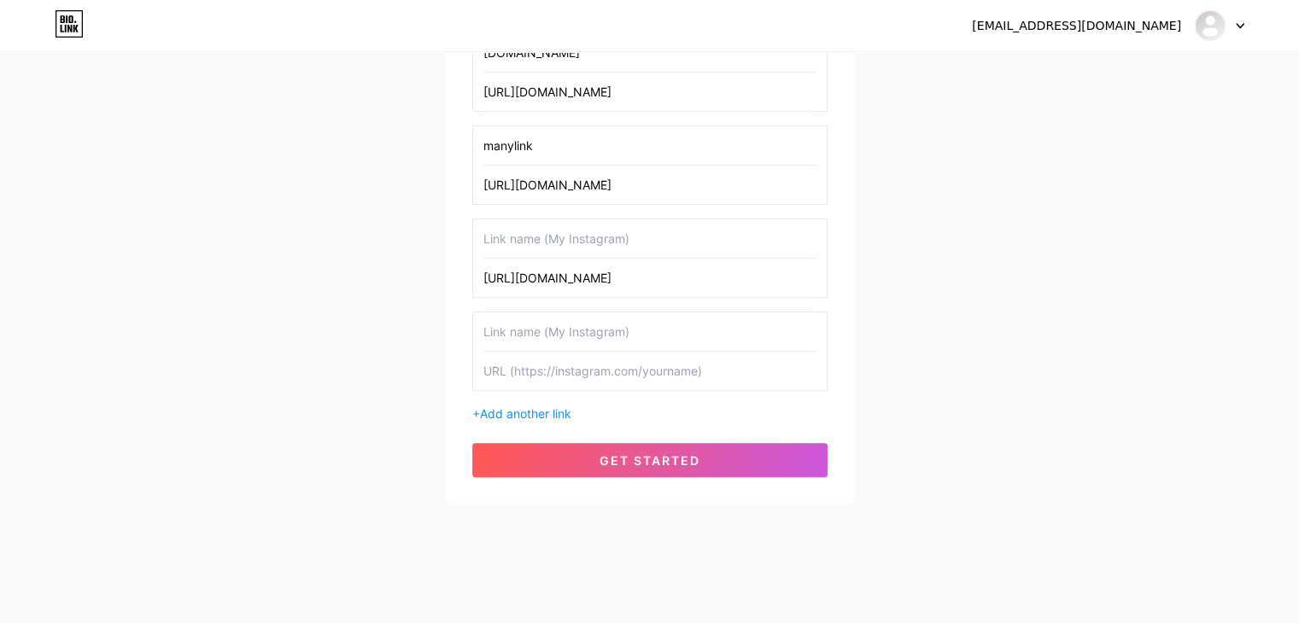
type input "[URL][DOMAIN_NAME]"
click at [558, 236] on input "text" at bounding box center [649, 238] width 333 height 38
paste input "[DOMAIN_NAME]"
type input "[DOMAIN_NAME]"
click at [557, 370] on input "text" at bounding box center [649, 371] width 333 height 38
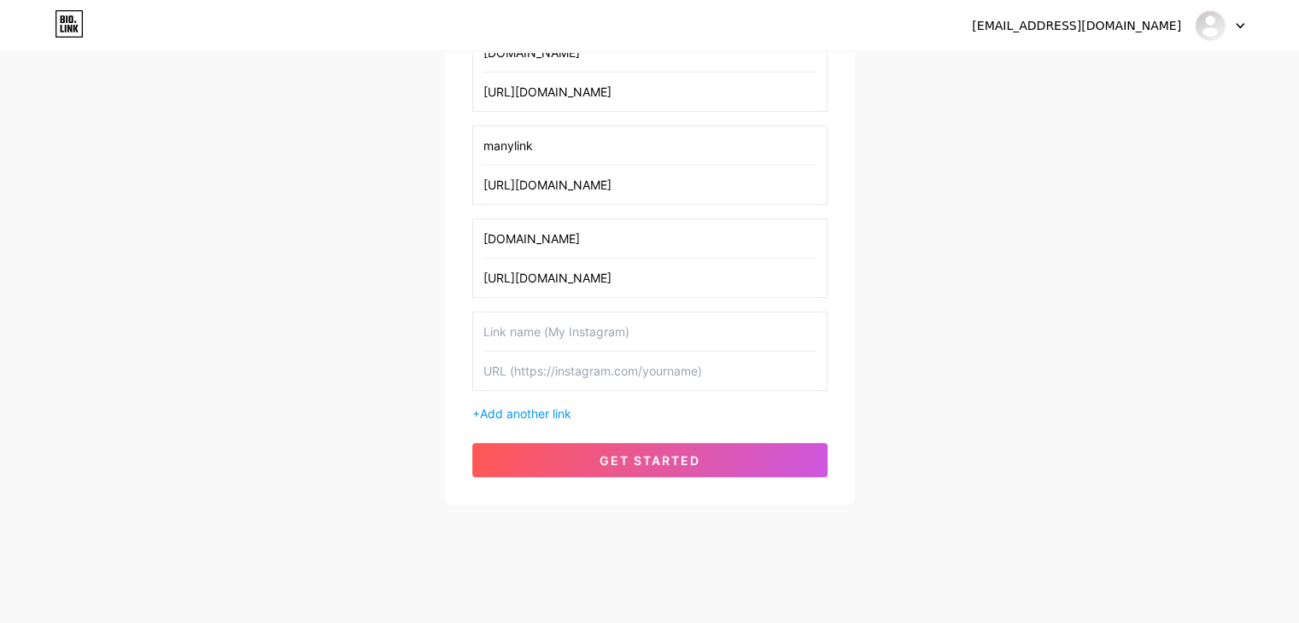
paste input "[URL][DOMAIN_NAME]"
drag, startPoint x: 523, startPoint y: 362, endPoint x: 563, endPoint y: 365, distance: 41.1
click at [563, 365] on input "[URL][DOMAIN_NAME]" at bounding box center [649, 371] width 333 height 38
type input "[URL][DOMAIN_NAME]"
drag, startPoint x: 561, startPoint y: 319, endPoint x: 544, endPoint y: 375, distance: 58.1
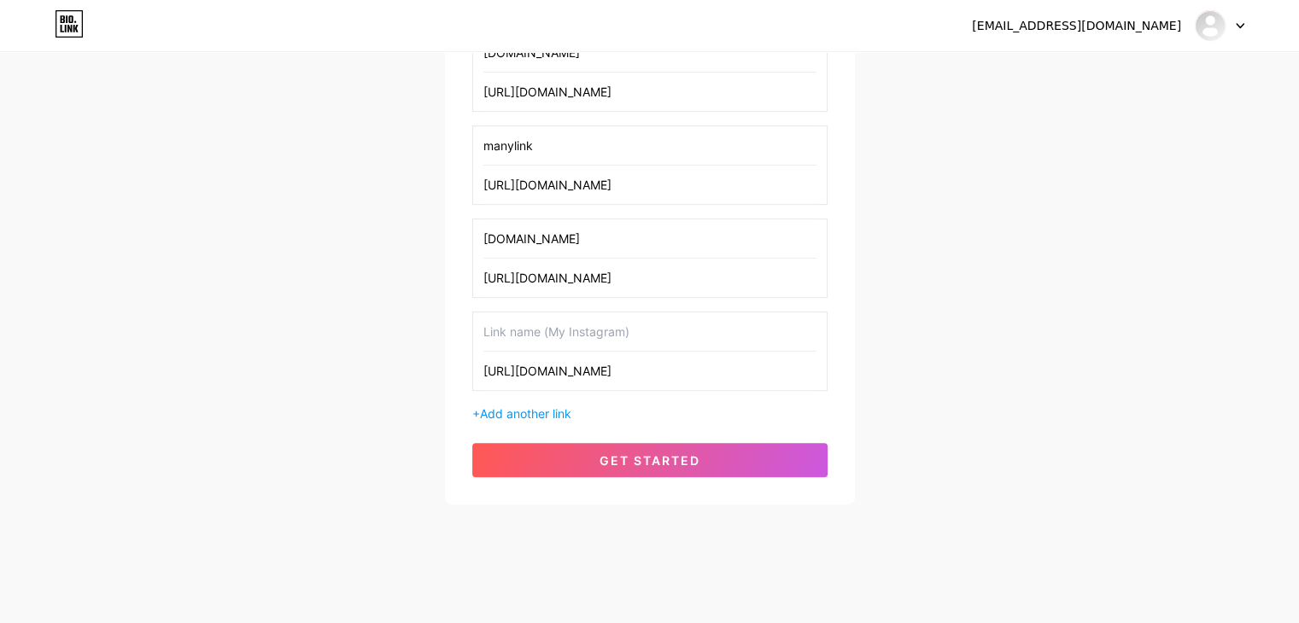
click at [560, 320] on input "text" at bounding box center [649, 331] width 333 height 38
paste input "[DOMAIN_NAME]"
type input "[DOMAIN_NAME]"
click at [548, 406] on span "Add another link" at bounding box center [525, 413] width 91 height 15
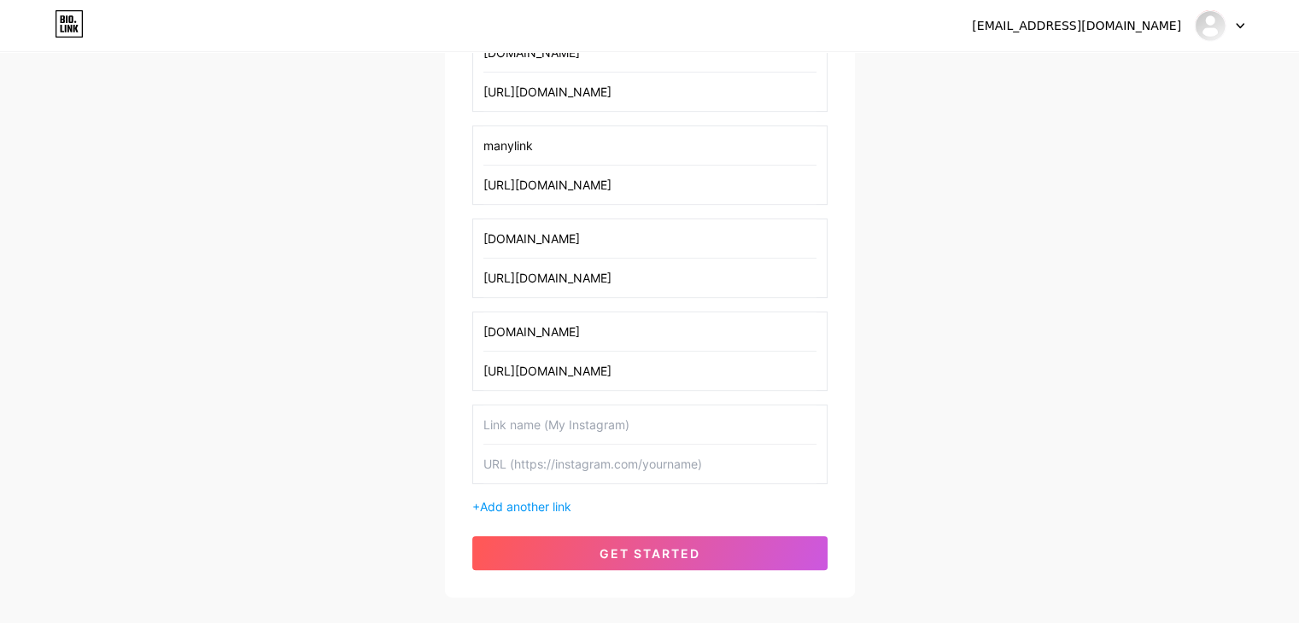
click at [620, 462] on input "text" at bounding box center [649, 464] width 333 height 38
paste input "[URL][DOMAIN_NAME]"
drag, startPoint x: 524, startPoint y: 457, endPoint x: 580, endPoint y: 457, distance: 55.5
click at [580, 457] on input "[URL][DOMAIN_NAME]" at bounding box center [649, 464] width 333 height 38
type input "[URL][DOMAIN_NAME]"
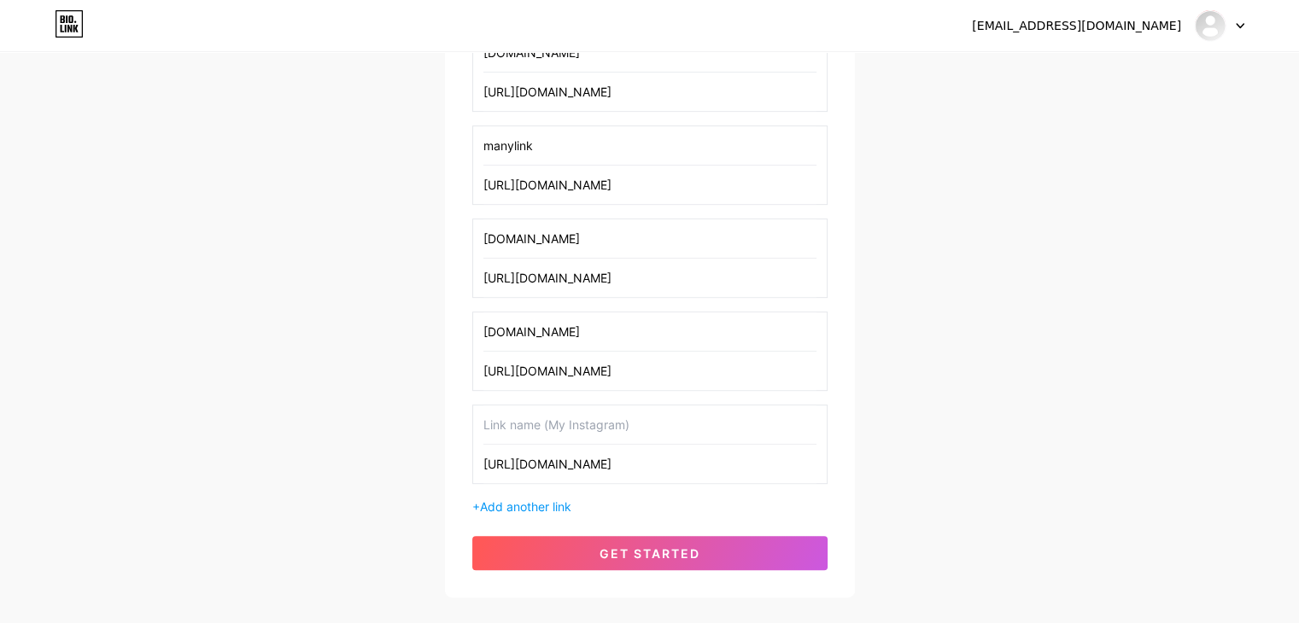
click at [556, 411] on input "text" at bounding box center [649, 425] width 333 height 38
paste input "[DOMAIN_NAME]"
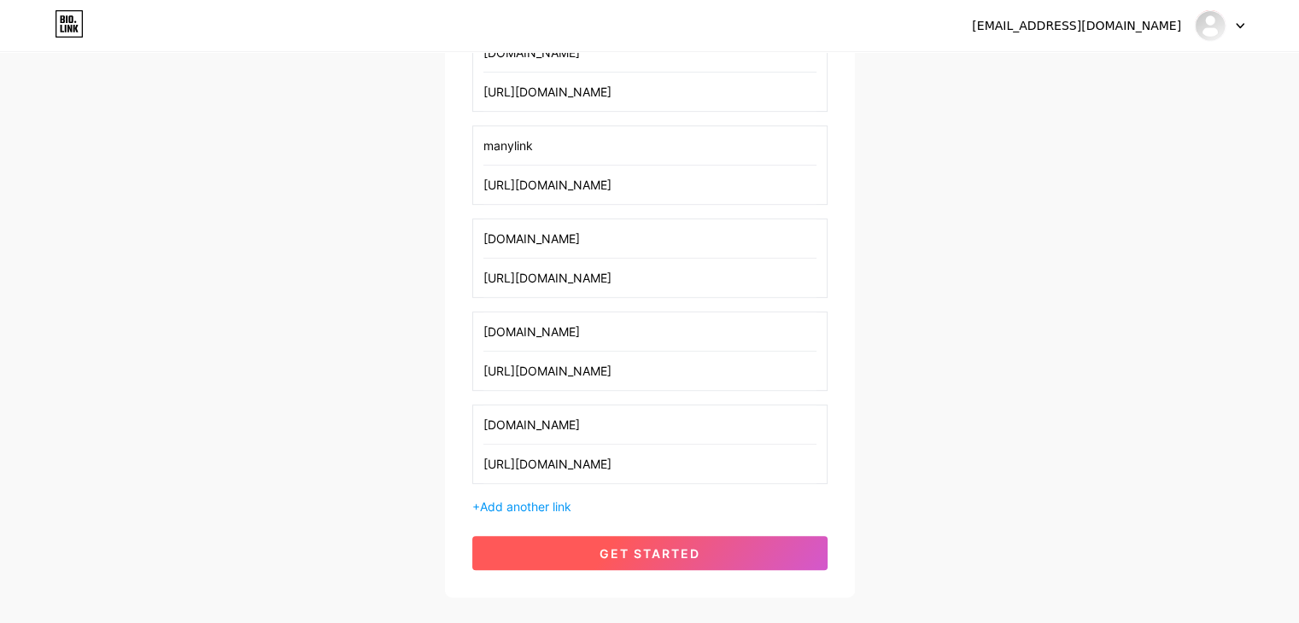
type input "[DOMAIN_NAME]"
click at [621, 555] on button "get started" at bounding box center [649, 553] width 355 height 34
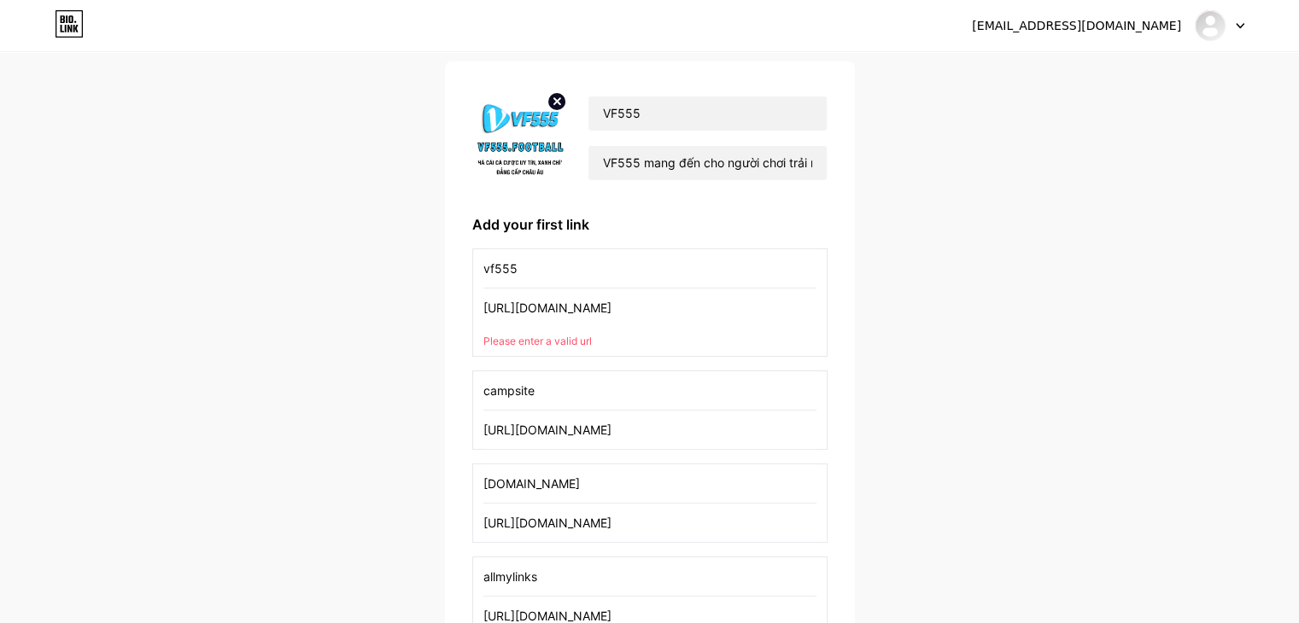
scroll to position [0, 0]
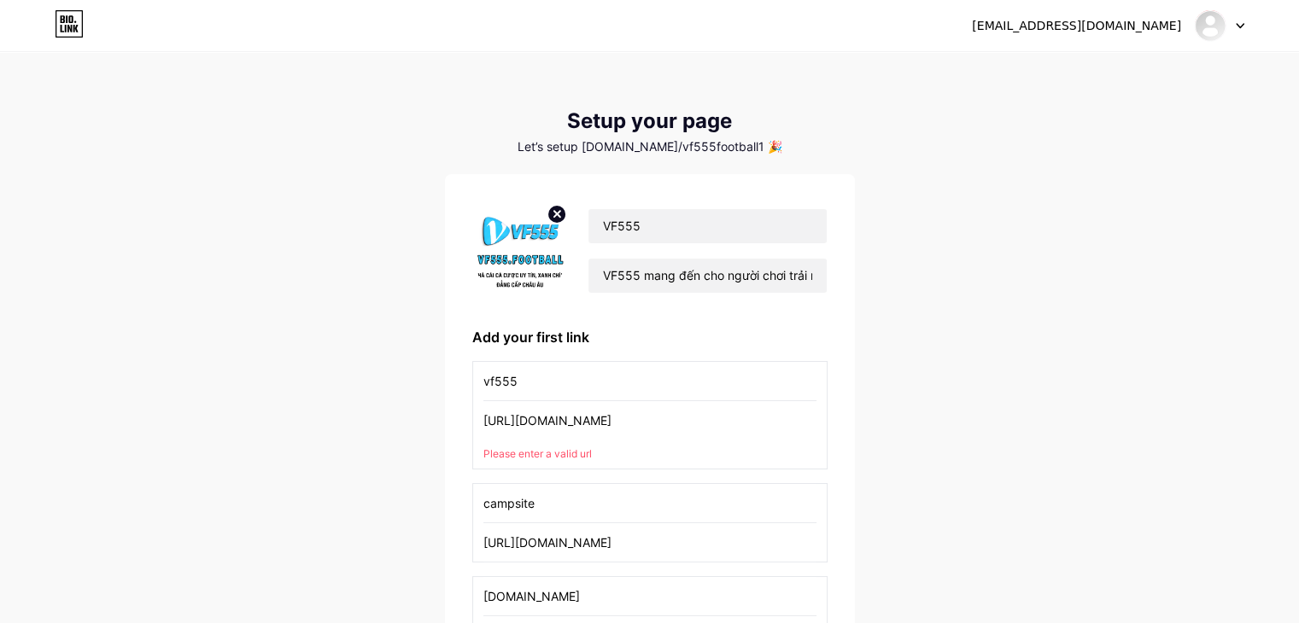
click at [622, 412] on input "[URL][DOMAIN_NAME]" at bounding box center [649, 420] width 333 height 38
drag, startPoint x: 482, startPoint y: 421, endPoint x: 456, endPoint y: 422, distance: 25.6
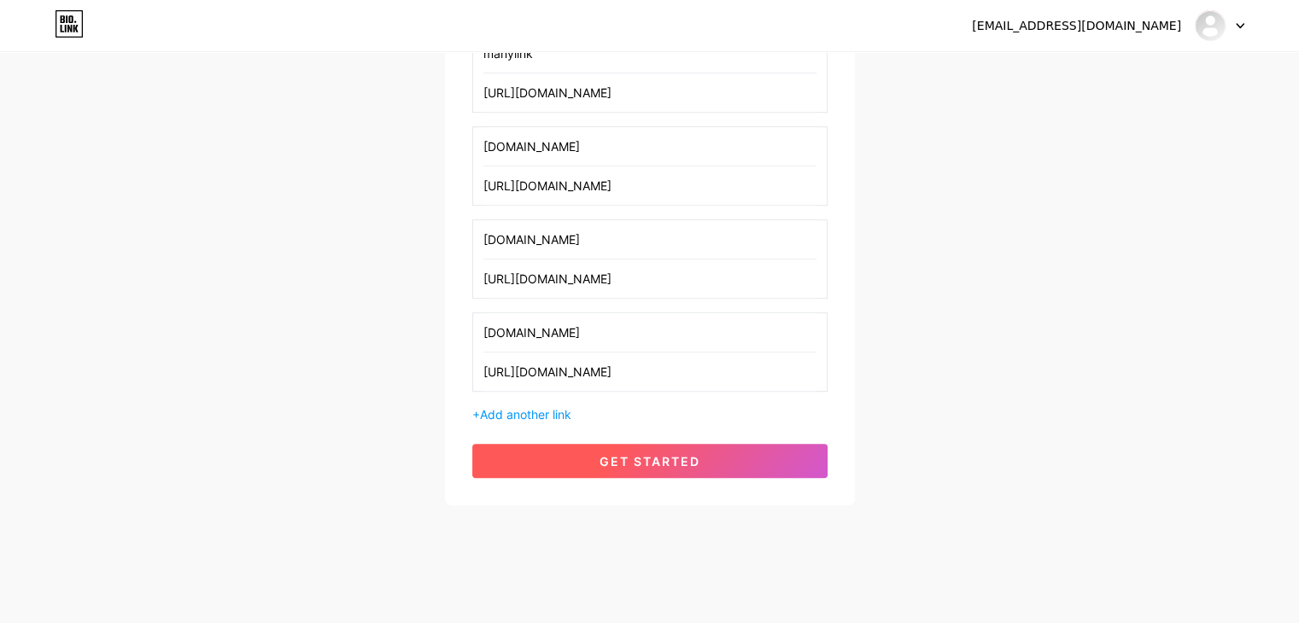
click at [680, 454] on span "get started" at bounding box center [649, 461] width 101 height 15
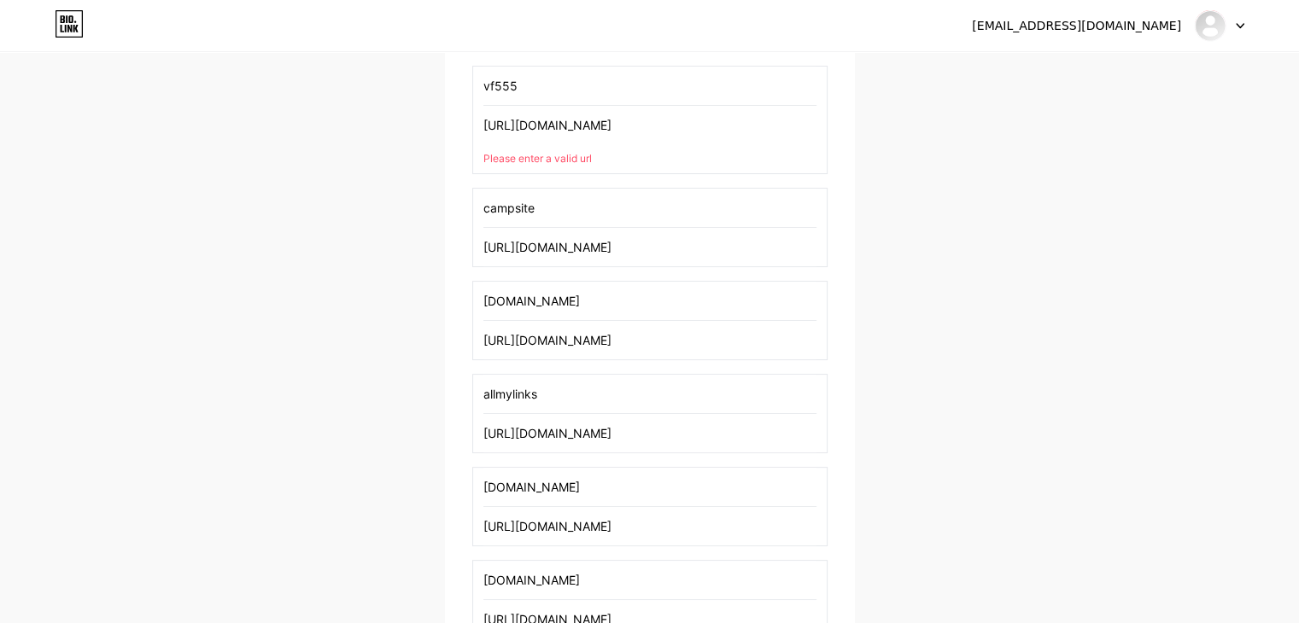
scroll to position [119, 0]
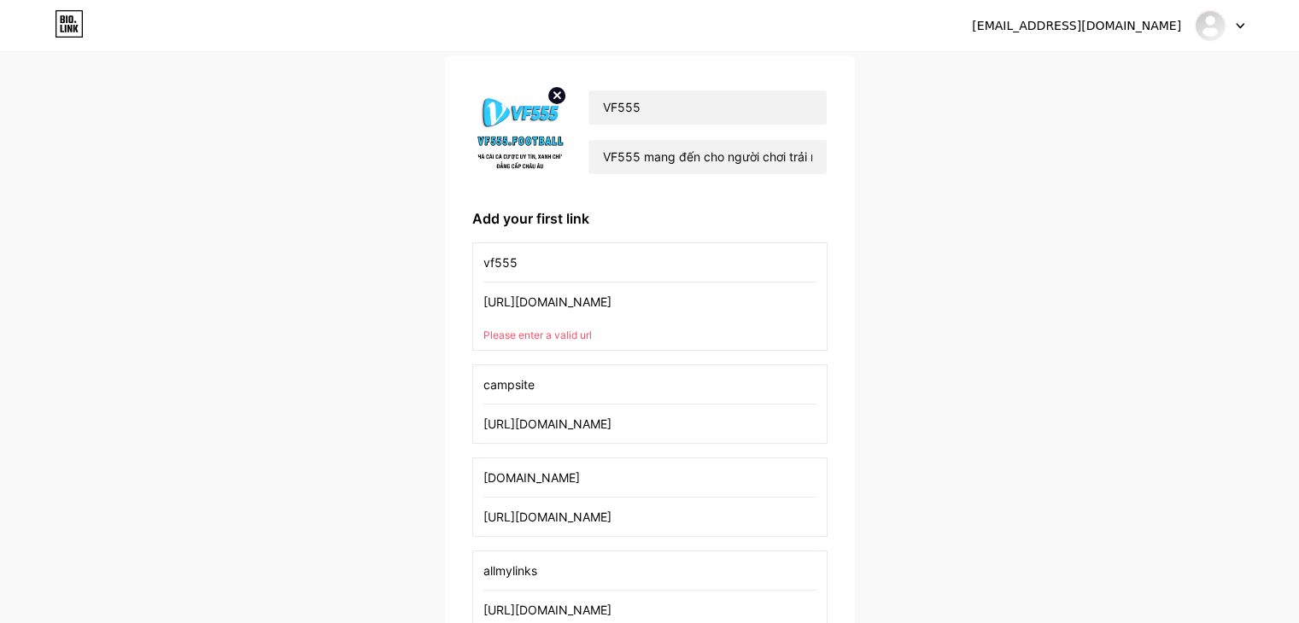
drag, startPoint x: 618, startPoint y: 298, endPoint x: 359, endPoint y: 296, distance: 259.6
click at [359, 296] on div "[EMAIL_ADDRESS][DOMAIN_NAME] Dashboard Logout Setup your page Let’s setup [DOMA…" at bounding box center [649, 618] width 1299 height 1475
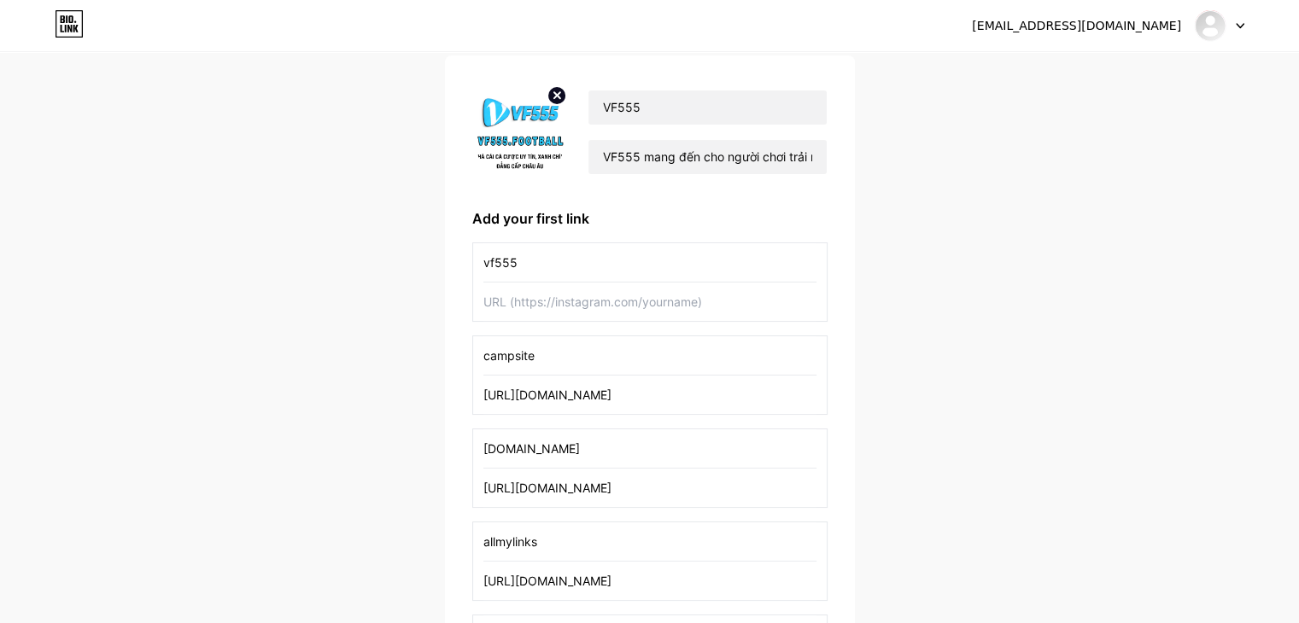
drag, startPoint x: 569, startPoint y: 270, endPoint x: 468, endPoint y: 267, distance: 101.6
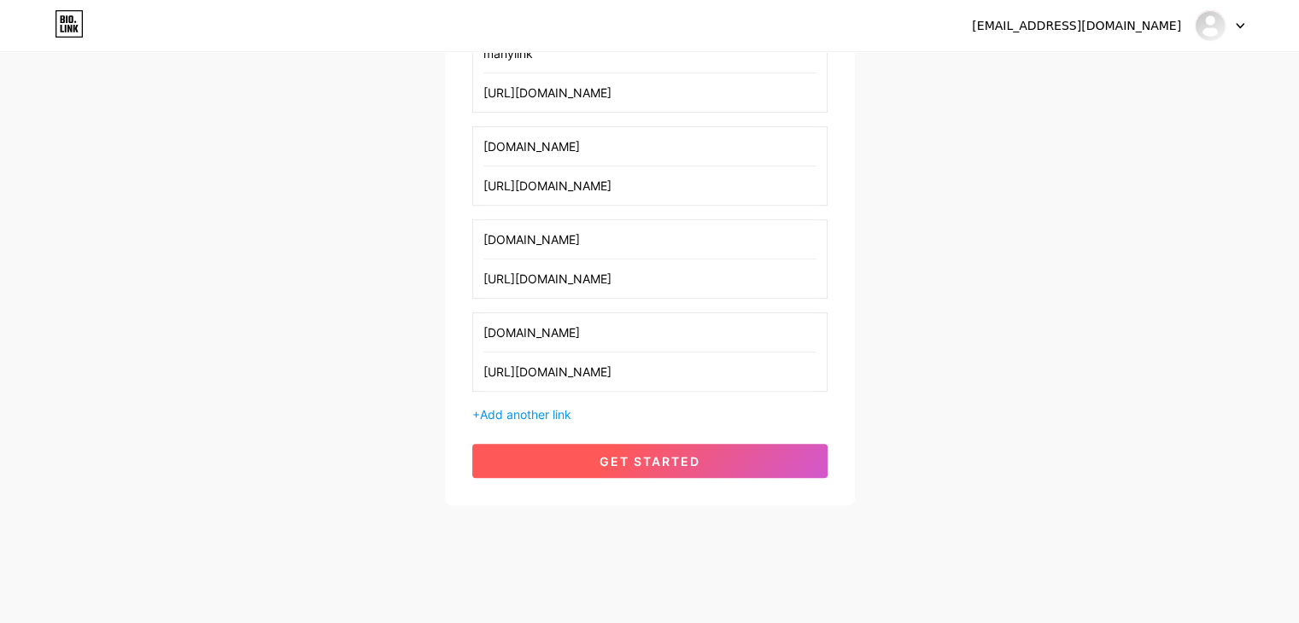
click at [621, 456] on span "get started" at bounding box center [649, 461] width 101 height 15
type input "campsite"
type input "[URL][DOMAIN_NAME]"
type input "[DOMAIN_NAME]"
type input "[URL][DOMAIN_NAME]"
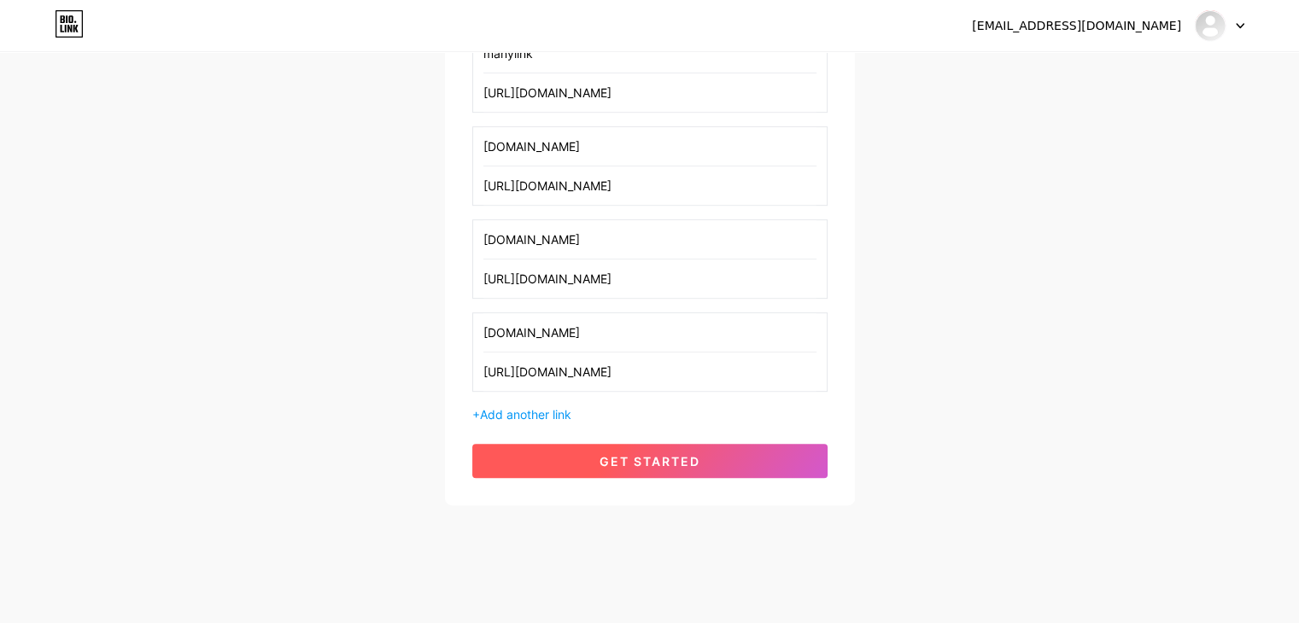
type input "allmylinks"
type input "[URL][DOMAIN_NAME]"
type input "[DOMAIN_NAME]"
type input "[URL][DOMAIN_NAME]"
type input "[DOMAIN_NAME]"
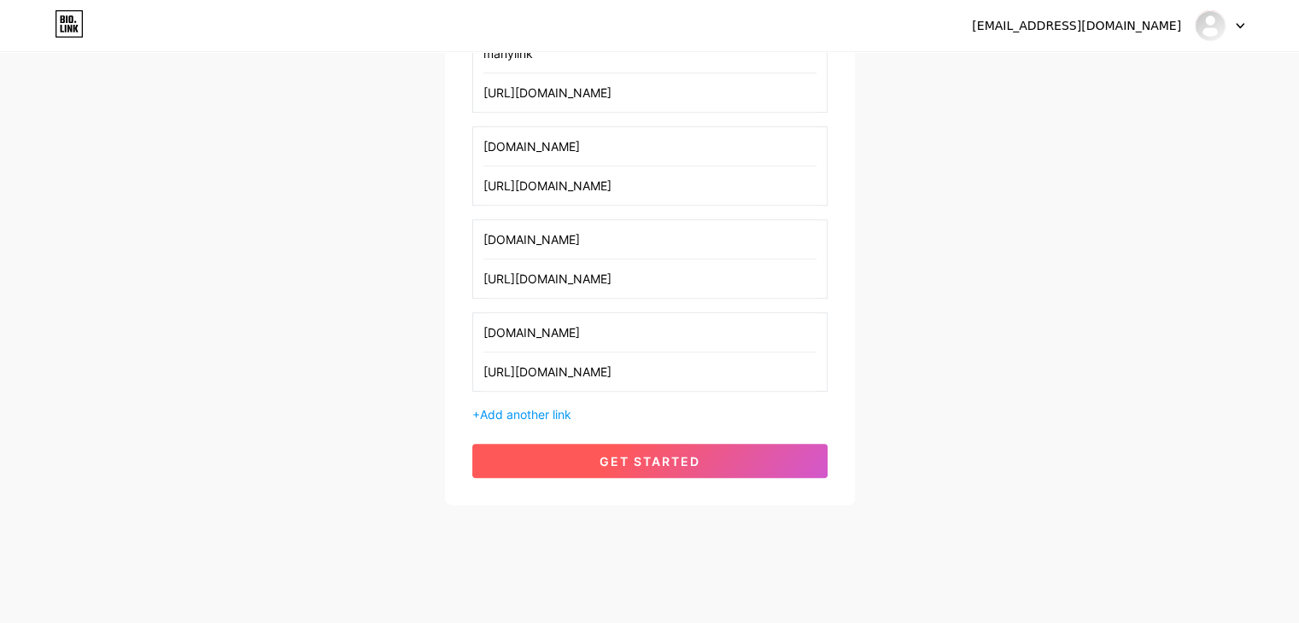
type input "[URL][DOMAIN_NAME]"
type input "manylink"
type input "[URL][DOMAIN_NAME]"
type input "[DOMAIN_NAME]"
type input "[URL][DOMAIN_NAME]"
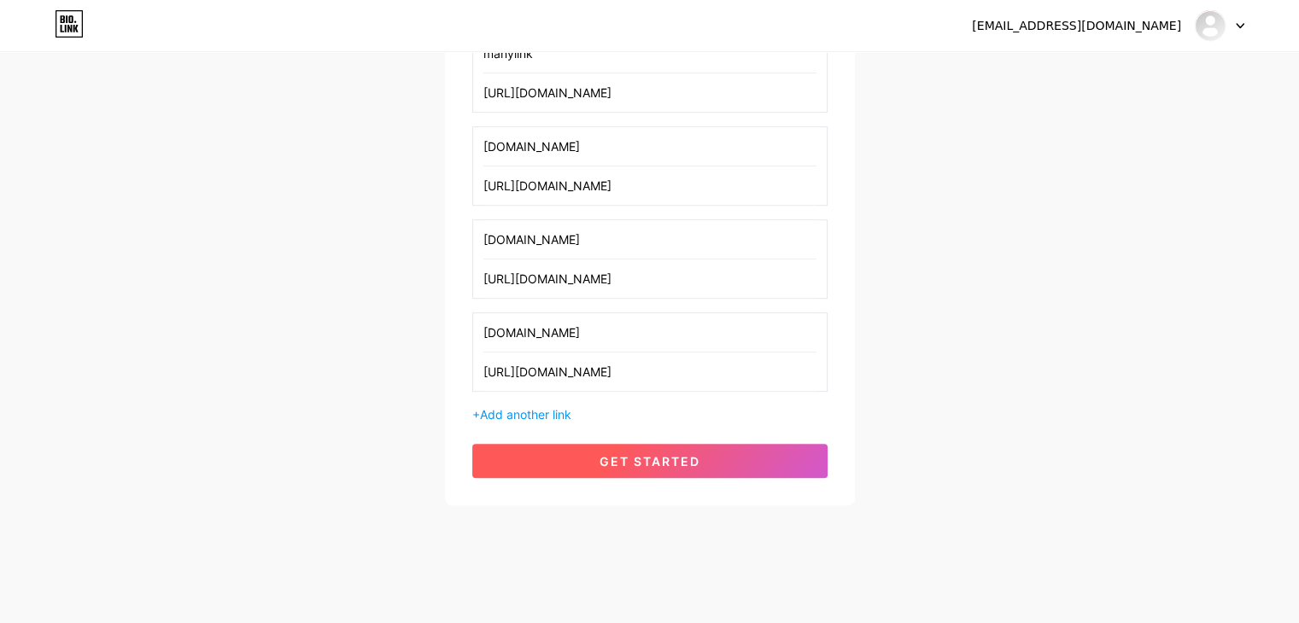
type input "[DOMAIN_NAME]"
type input "[URL][DOMAIN_NAME]"
type input "[DOMAIN_NAME]"
type input "[URL][DOMAIN_NAME]"
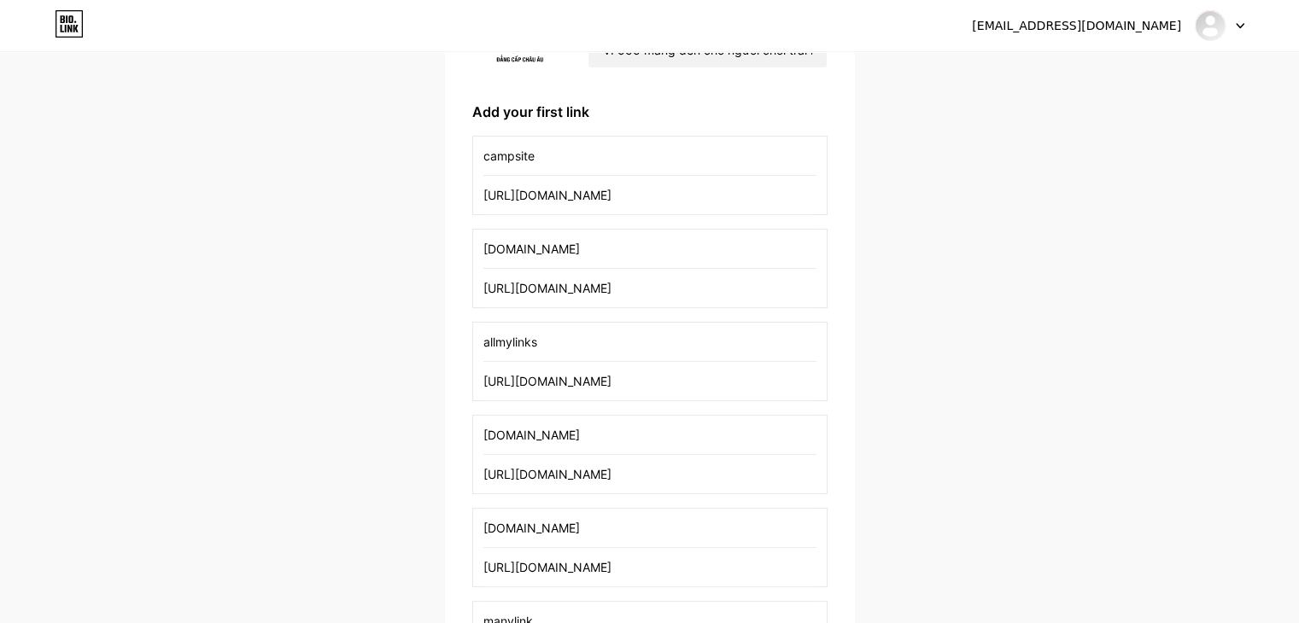
scroll to position [0, 0]
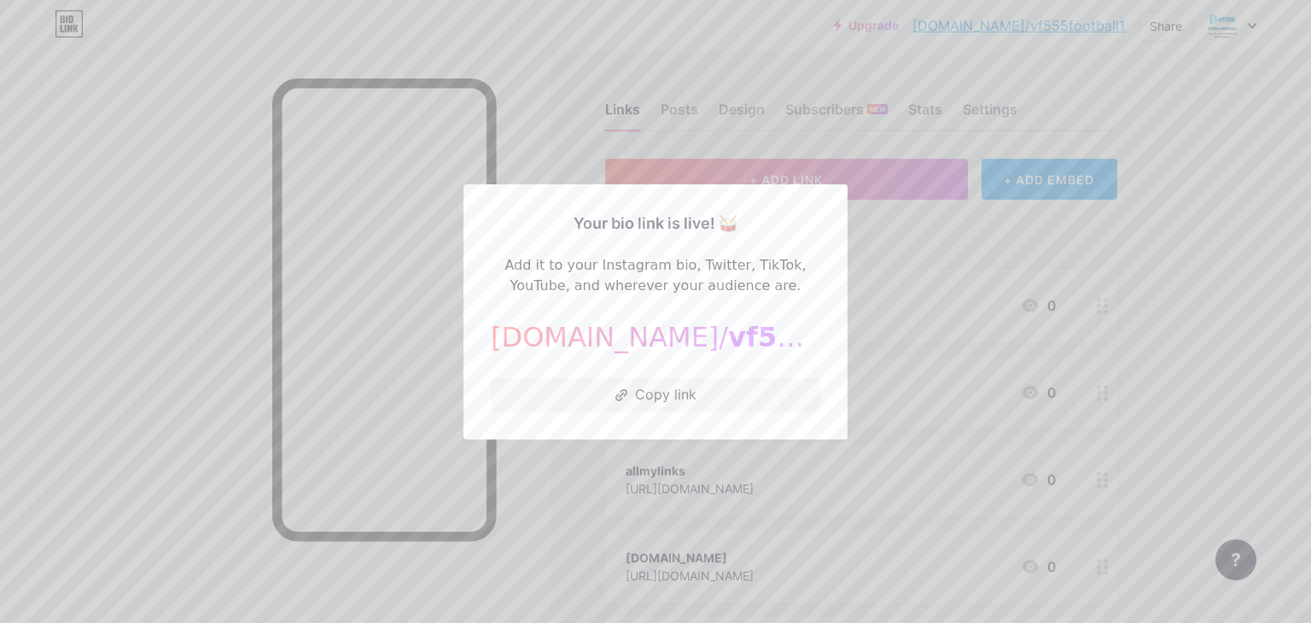
click at [952, 355] on div at bounding box center [655, 311] width 1311 height 623
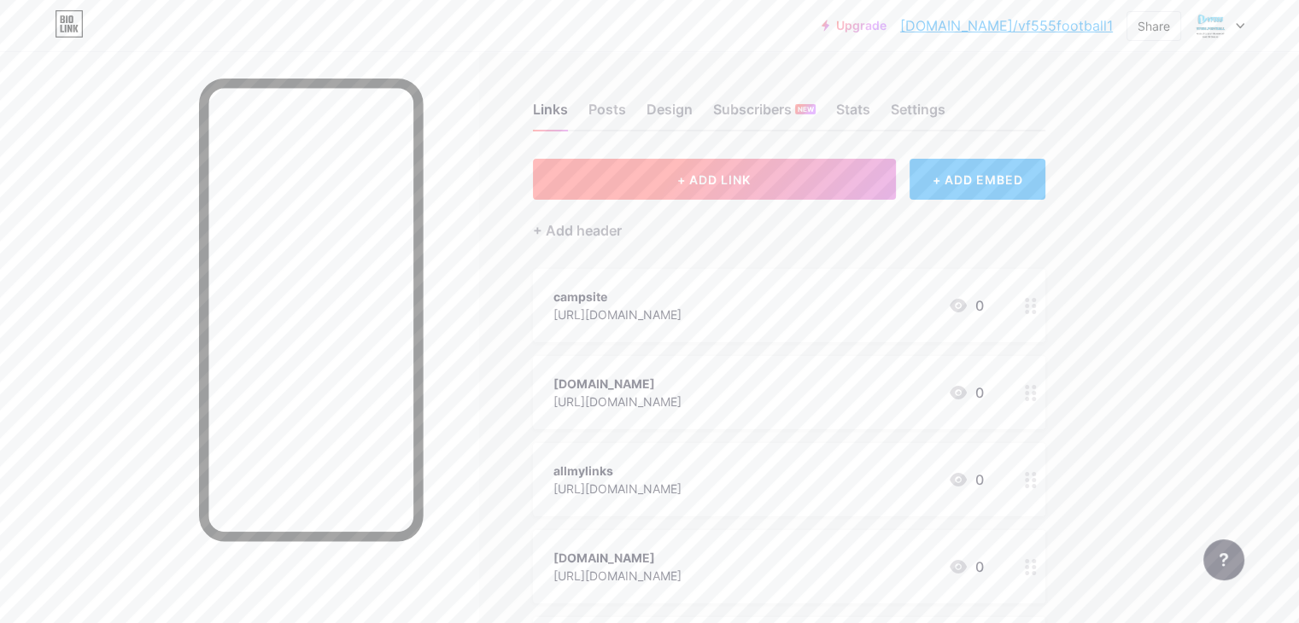
click at [856, 170] on button "+ ADD LINK" at bounding box center [714, 179] width 363 height 41
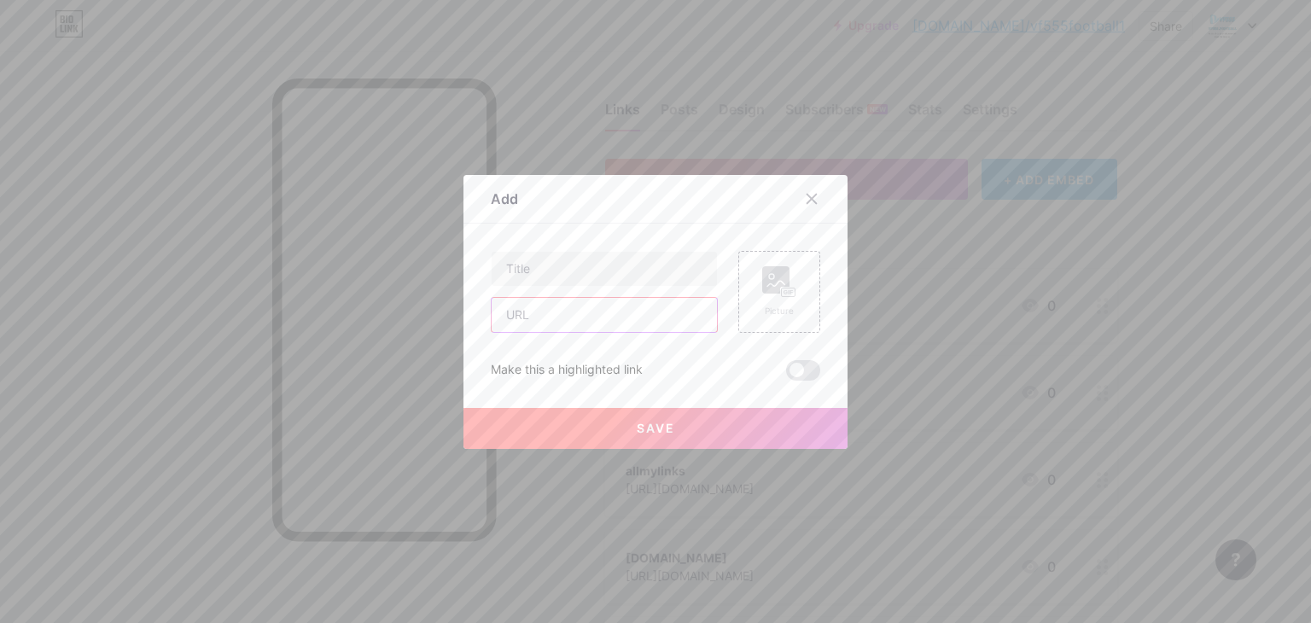
click at [601, 322] on input "text" at bounding box center [604, 315] width 225 height 34
paste input "[URL][DOMAIN_NAME]"
click at [559, 312] on input "[URL][DOMAIN_NAME]" at bounding box center [604, 315] width 225 height 34
type input "[URL][DOMAIN_NAME]"
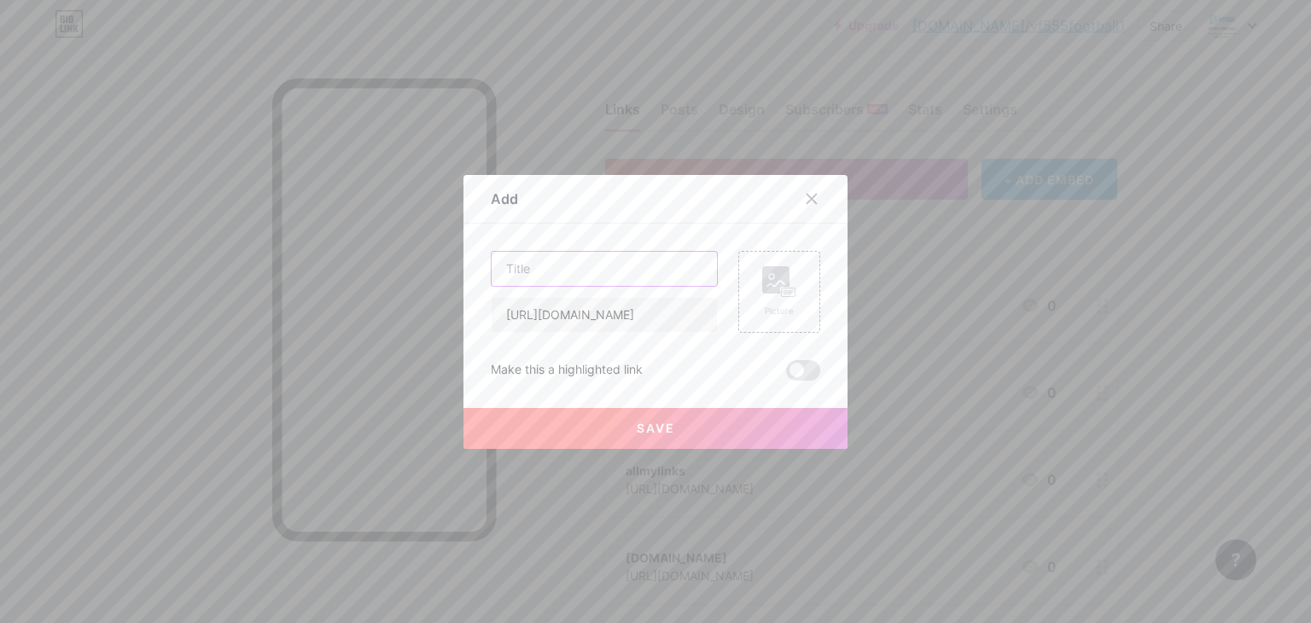
click at [548, 264] on input "text" at bounding box center [604, 269] width 225 height 34
paste input "vf555"
type input "vf555"
click at [625, 423] on button "Save" at bounding box center [656, 428] width 384 height 41
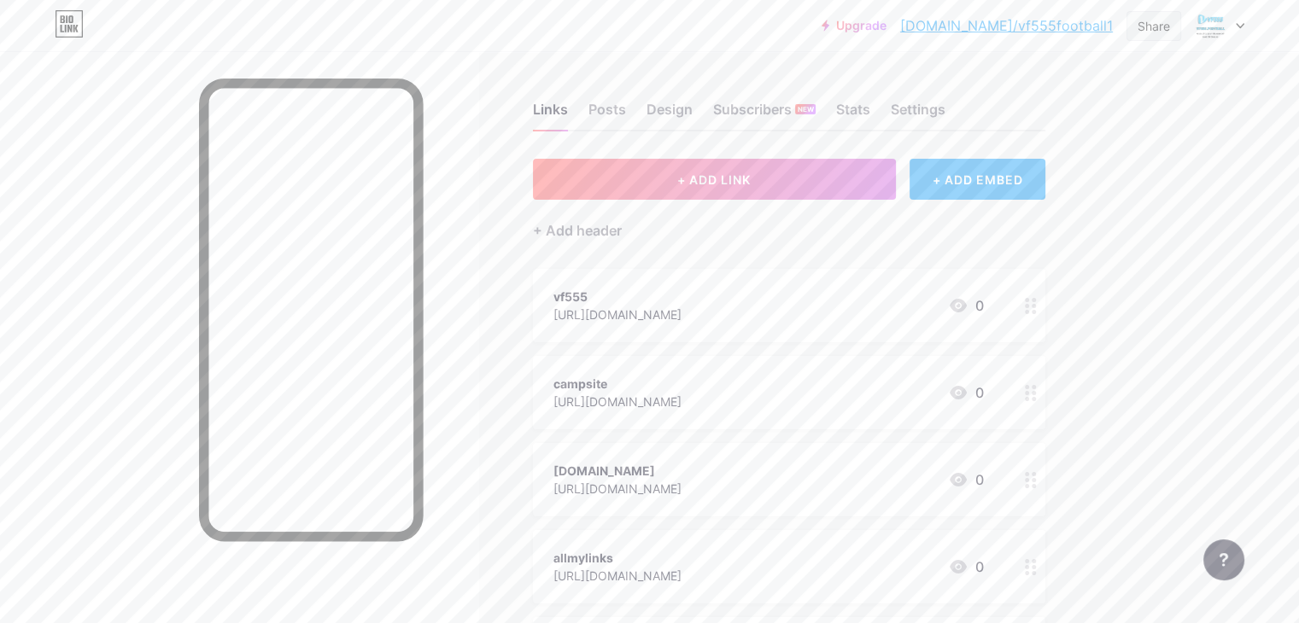
click at [1144, 19] on div "Share" at bounding box center [1153, 26] width 32 height 18
click at [1011, 92] on div "Copy link" at bounding box center [1011, 88] width 63 height 20
